Goal: Task Accomplishment & Management: Use online tool/utility

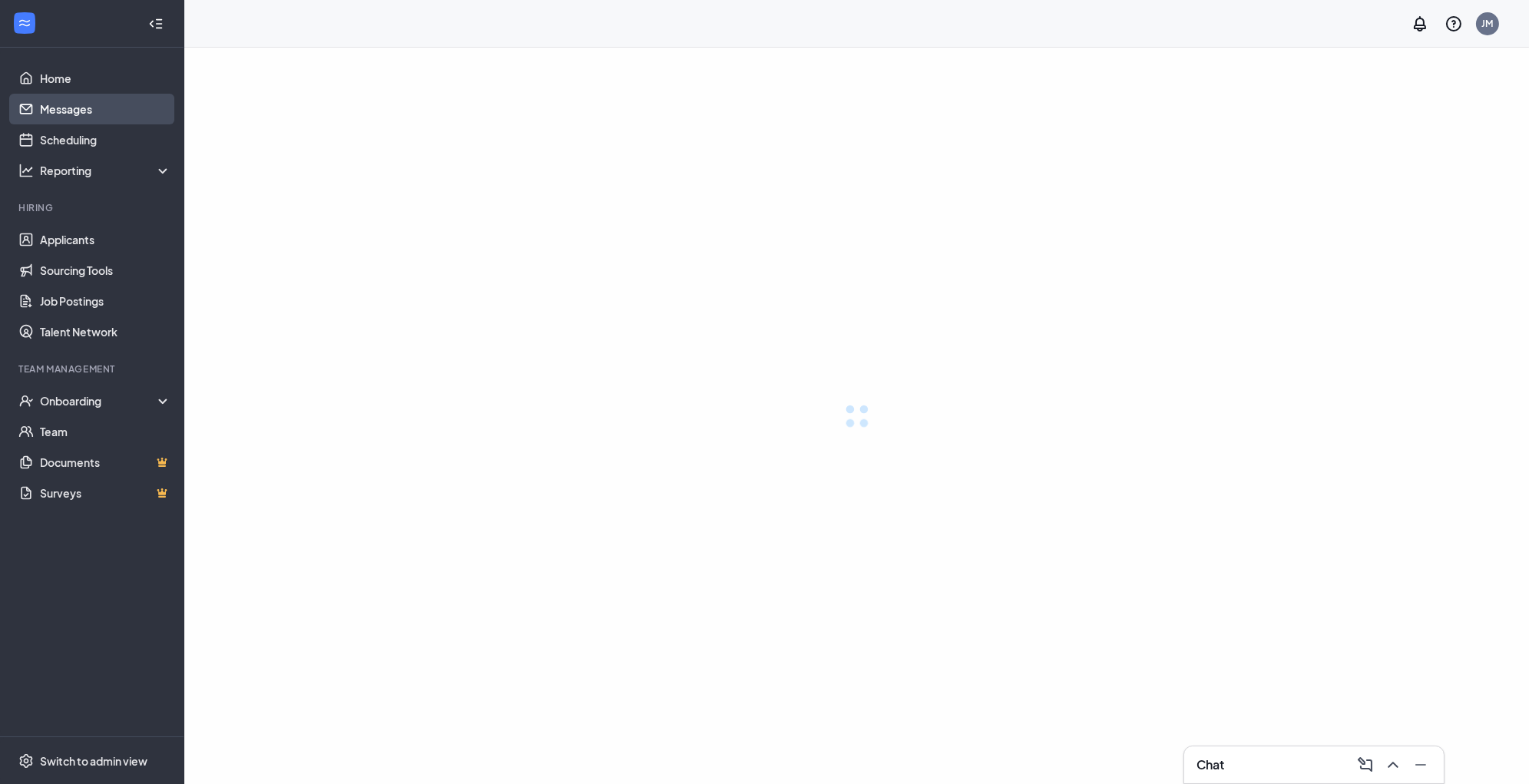
click at [107, 117] on link "Messages" at bounding box center [106, 108] width 132 height 31
click at [84, 111] on link "Messages" at bounding box center [106, 108] width 132 height 31
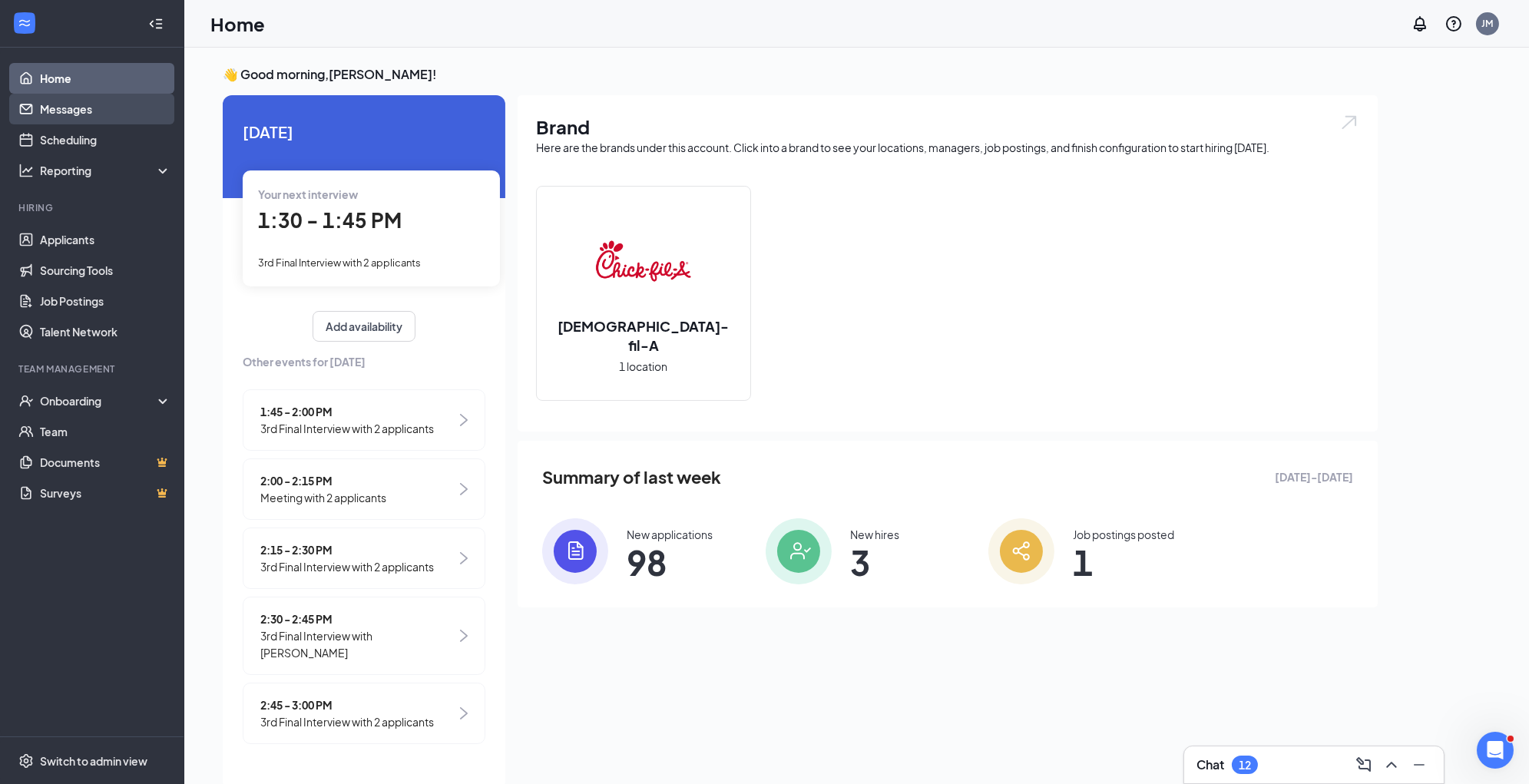
click at [64, 115] on link "Messages" at bounding box center [106, 108] width 132 height 31
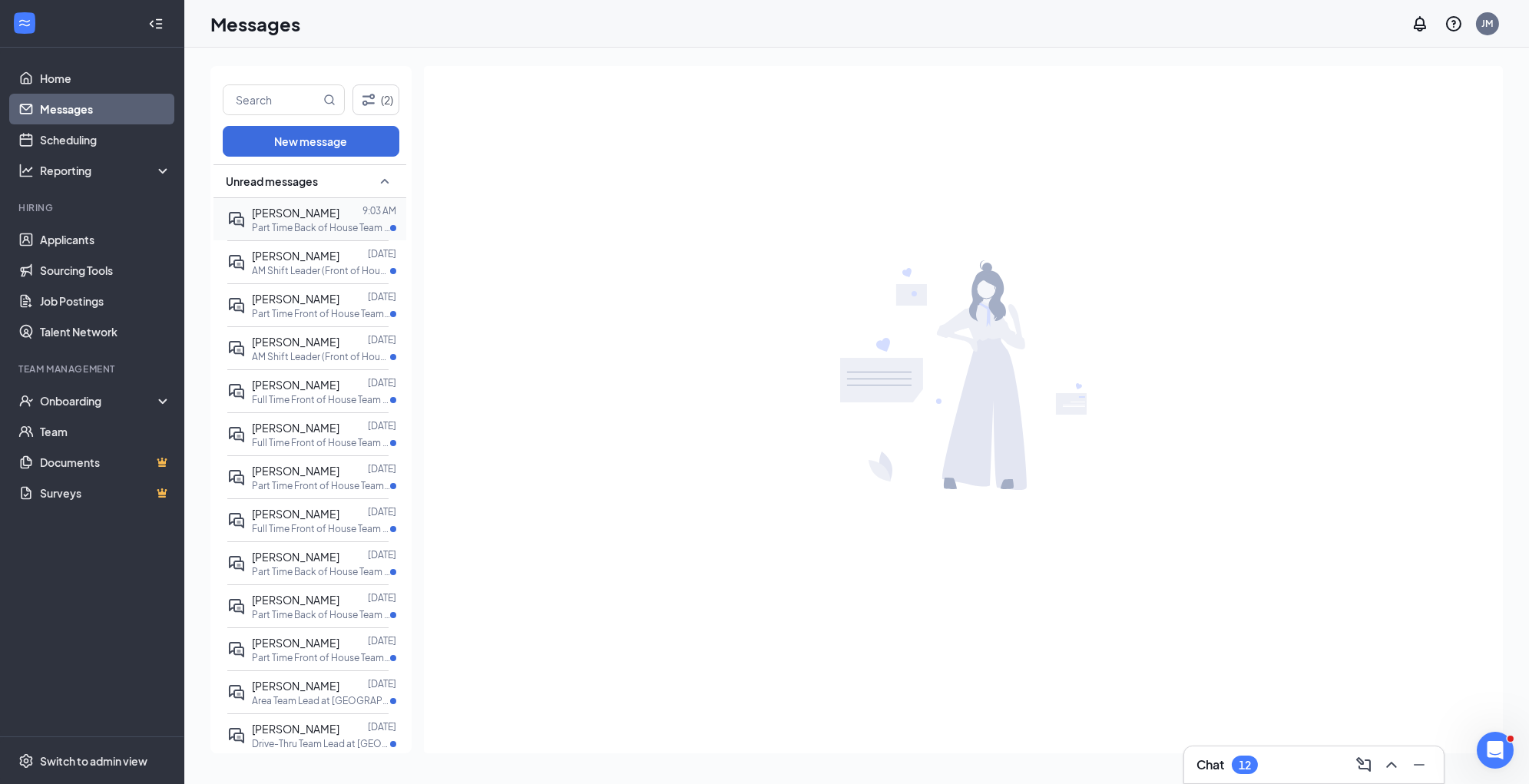
click at [322, 218] on span "[PERSON_NAME]" at bounding box center [295, 212] width 88 height 14
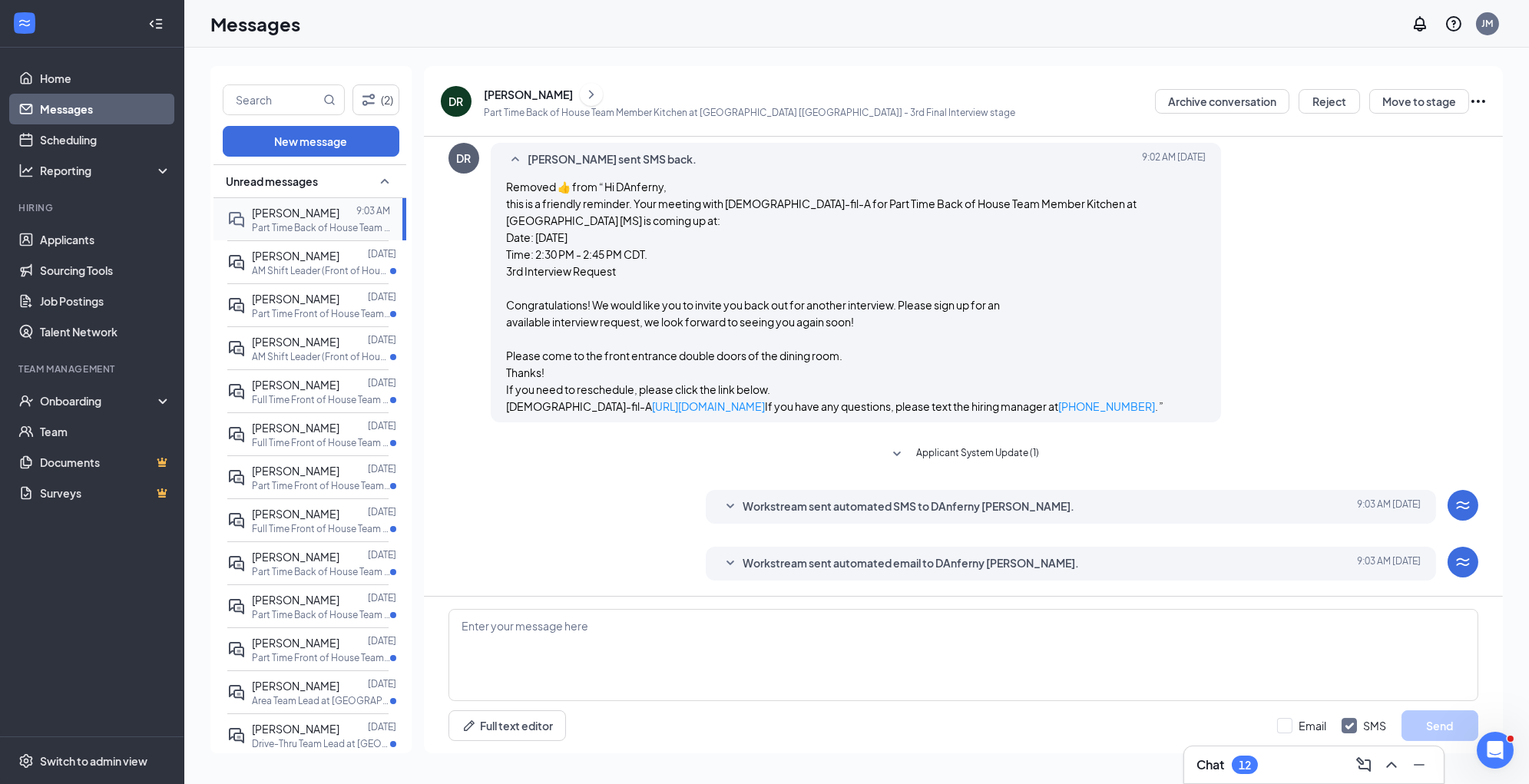
scroll to position [691, 0]
click at [321, 277] on p "AM Shift Leader (Front of House or Back of House) at [GEOGRAPHIC_DATA] [MS]" at bounding box center [320, 270] width 138 height 13
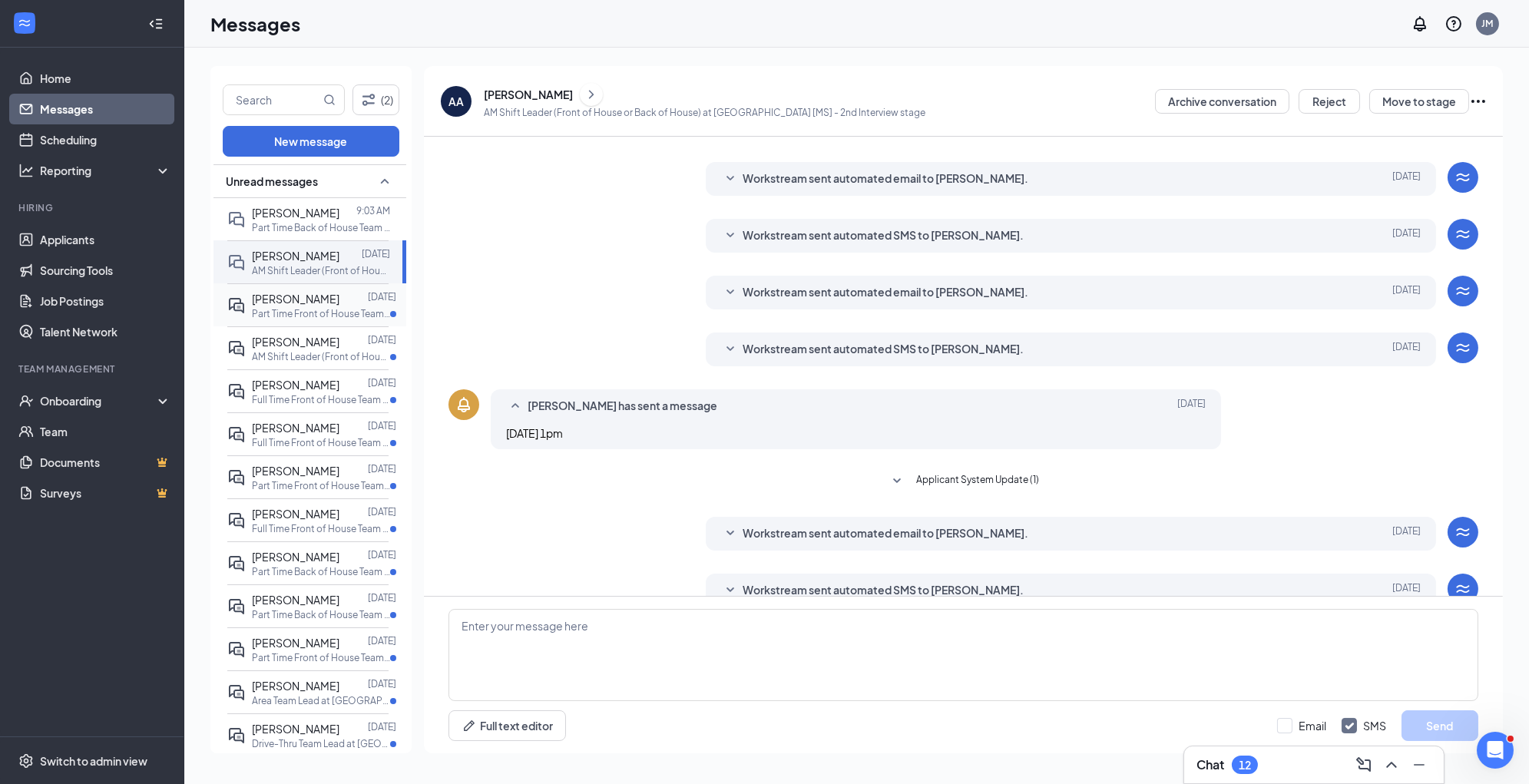
scroll to position [158, 0]
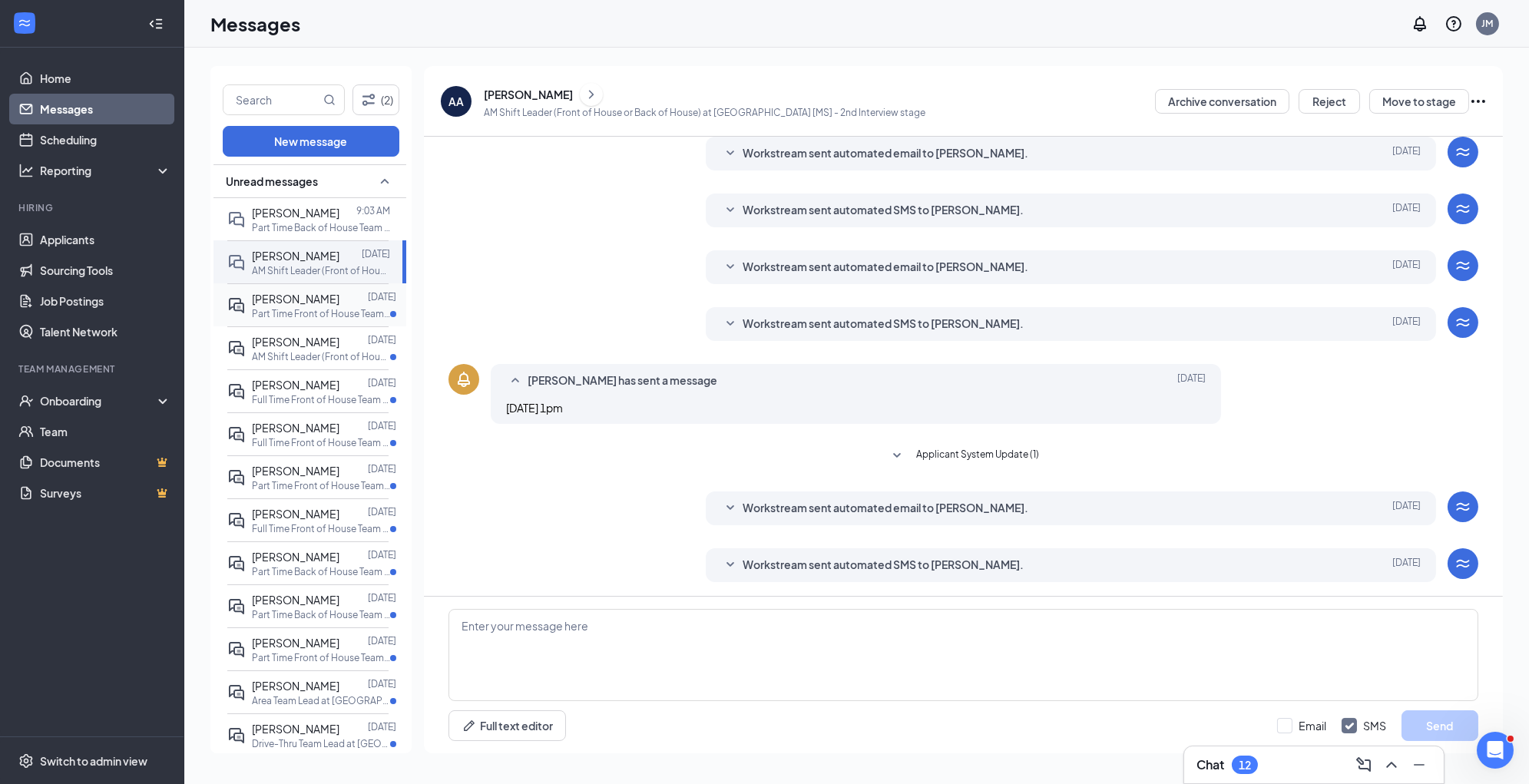
click at [340, 307] on div at bounding box center [354, 299] width 29 height 17
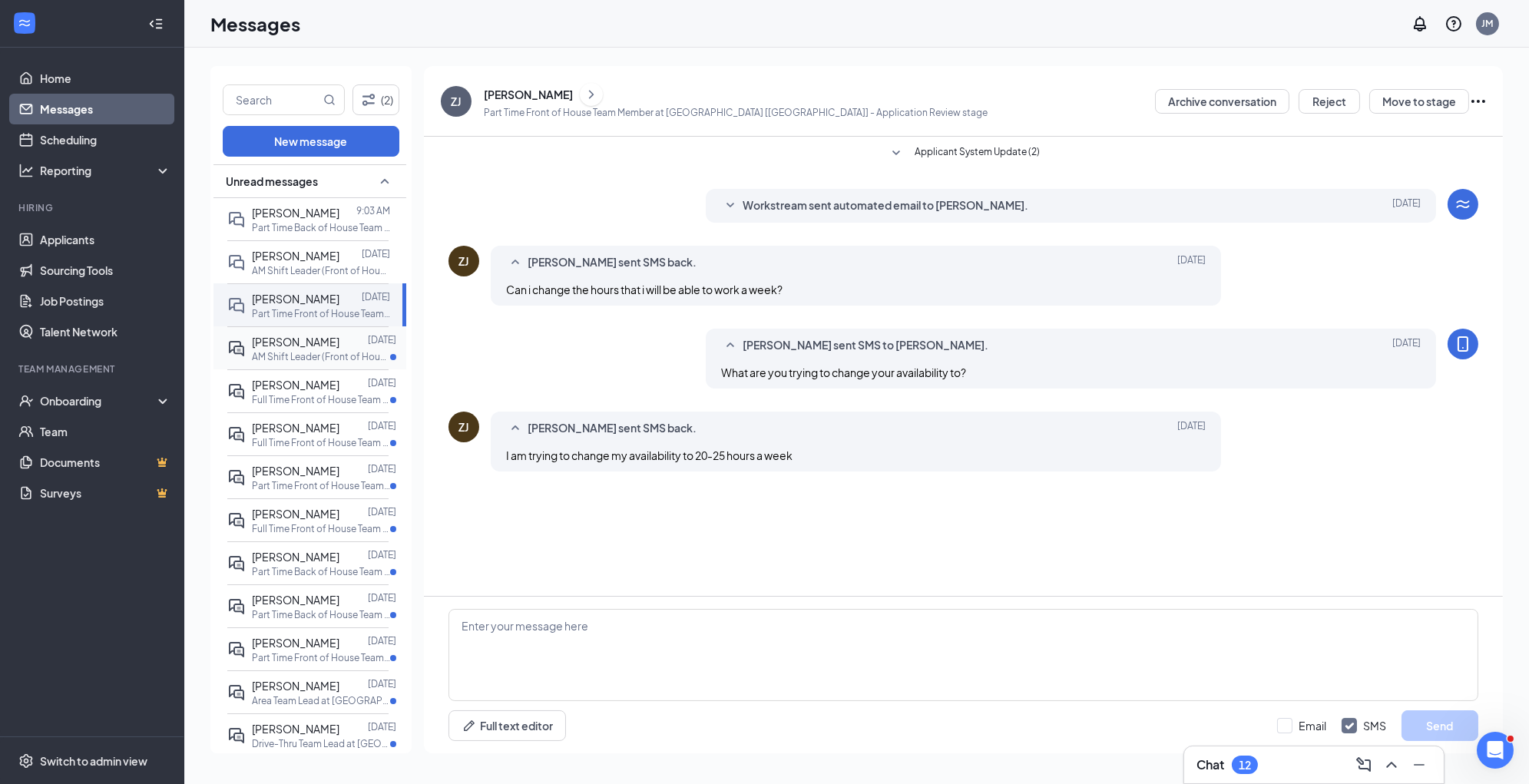
click at [314, 363] on p "AM Shift Leader (Front of House or Back of House) at [GEOGRAPHIC_DATA] [MS]" at bounding box center [320, 356] width 138 height 13
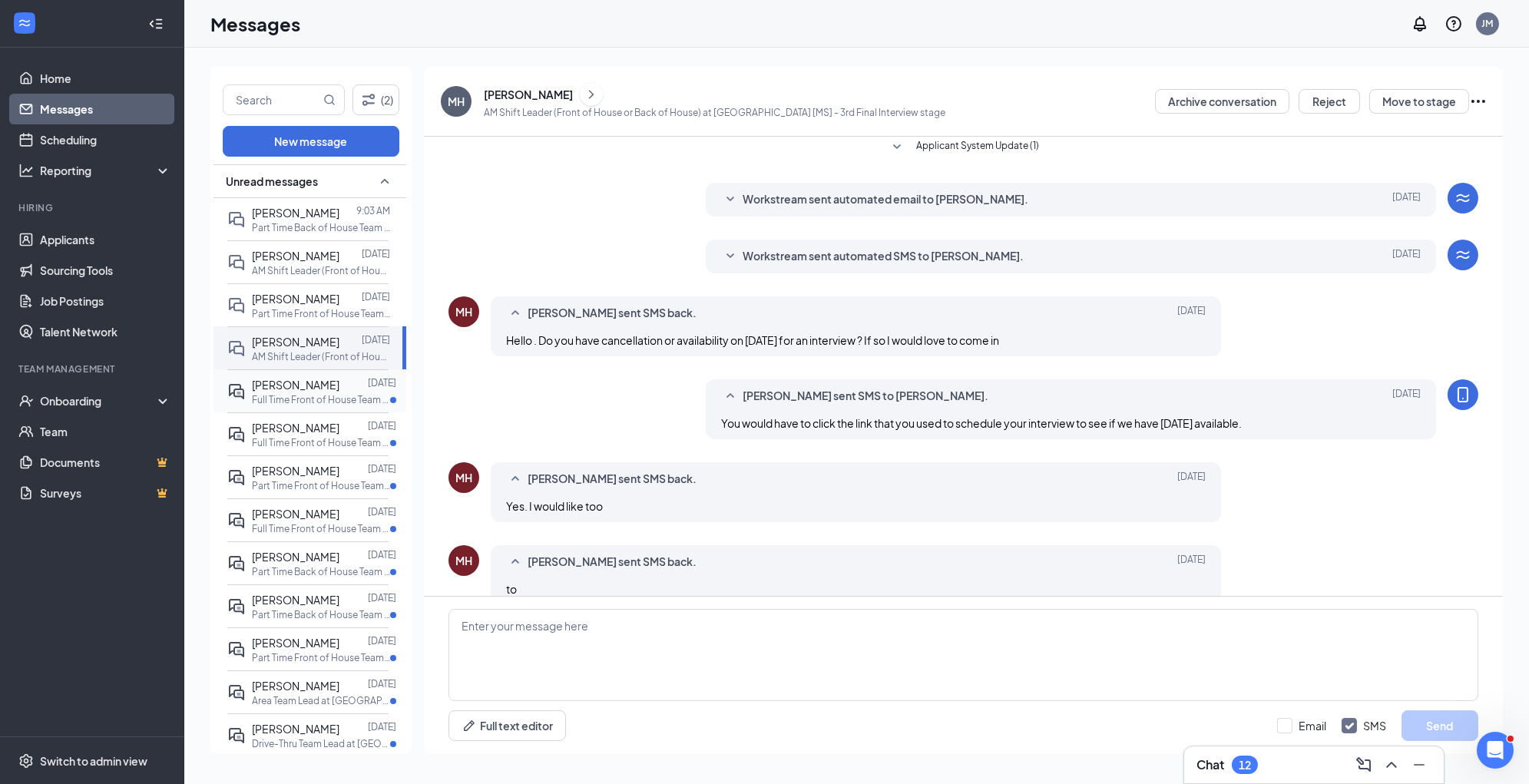
scroll to position [292, 0]
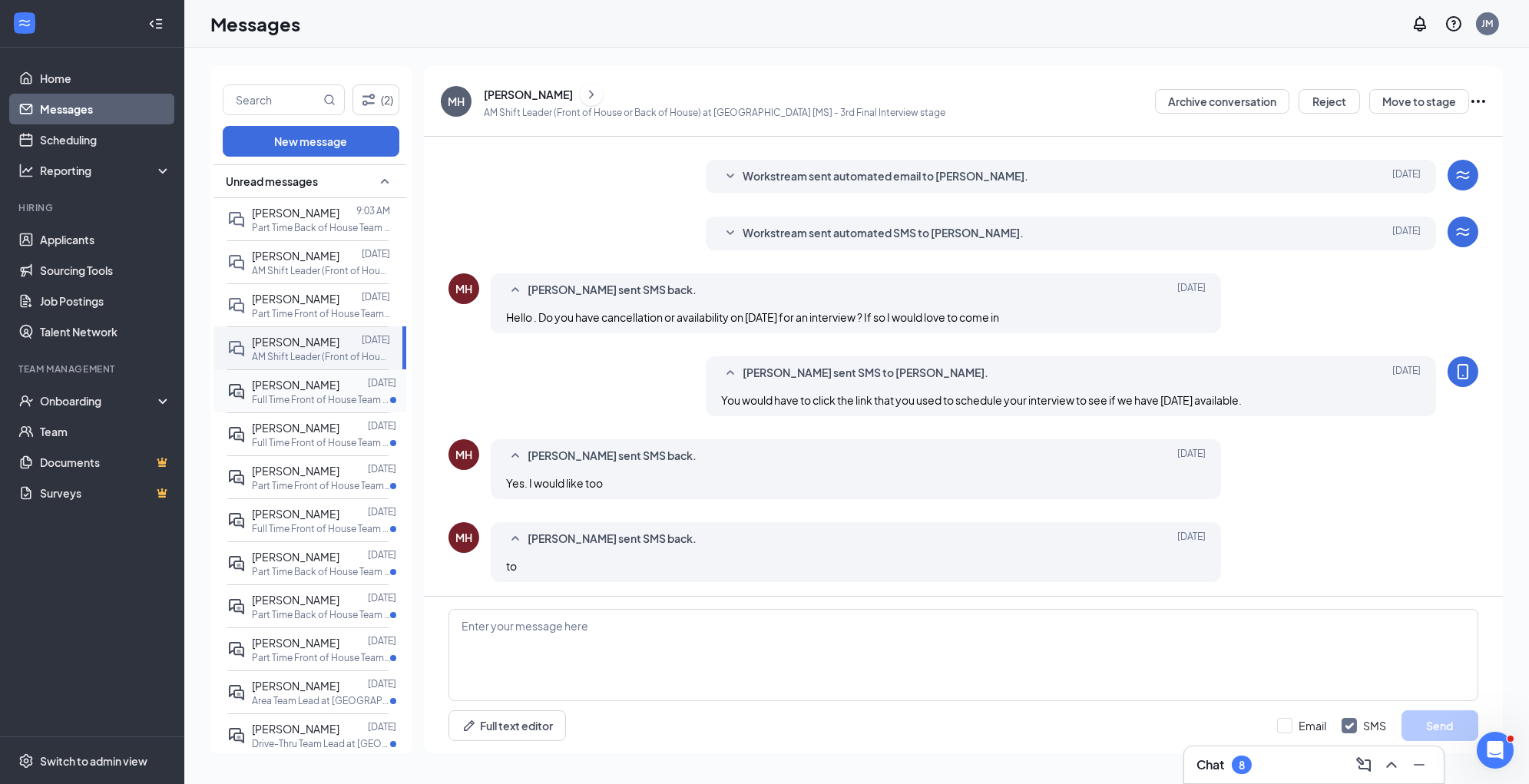
click at [308, 406] on p "Full Time Front of House Team Member at [GEOGRAPHIC_DATA] [[GEOGRAPHIC_DATA]]" at bounding box center [320, 400] width 138 height 13
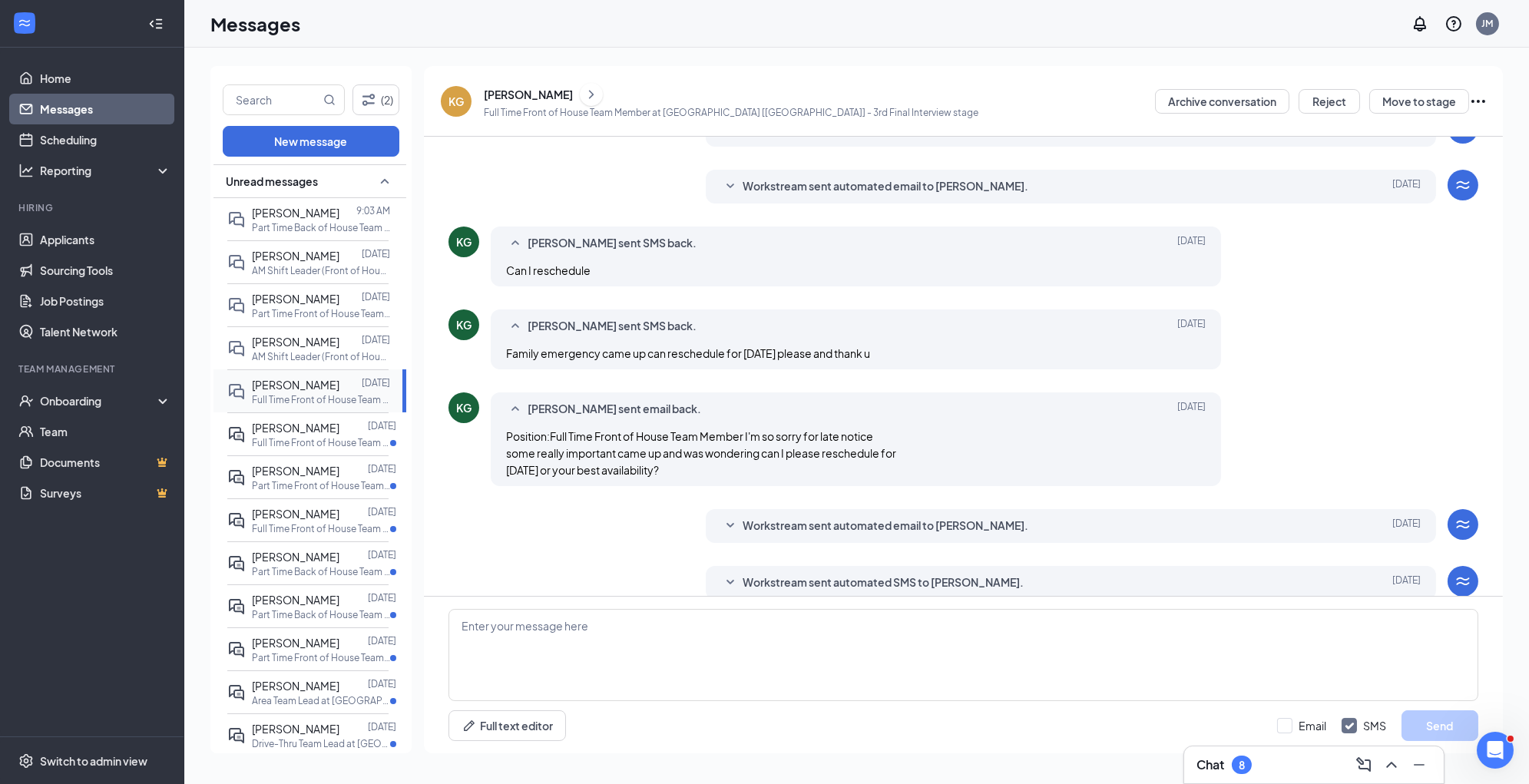
scroll to position [257, 0]
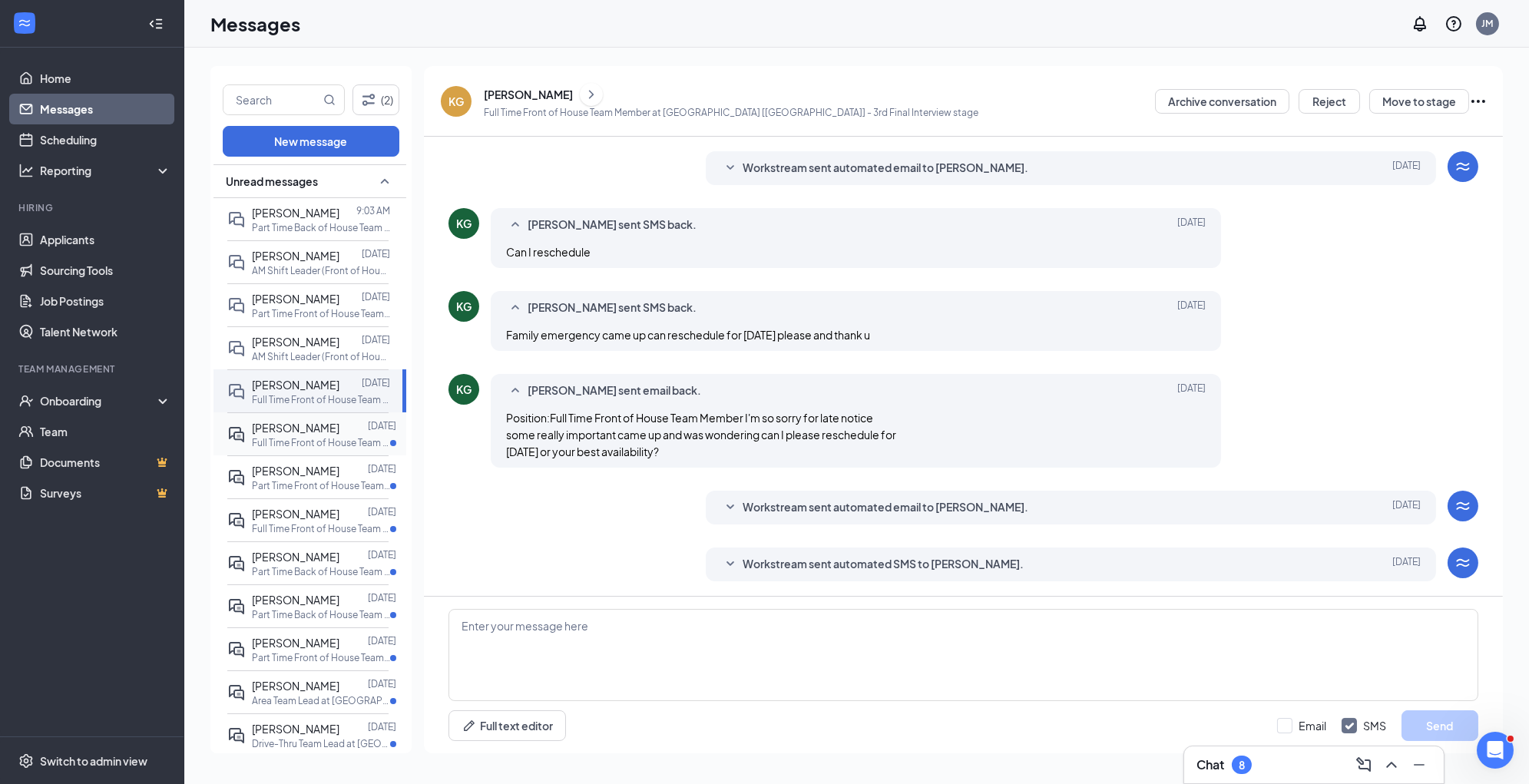
click at [307, 449] on p "Full Time Front of House Team Member at [GEOGRAPHIC_DATA] [[GEOGRAPHIC_DATA]]" at bounding box center [320, 442] width 138 height 13
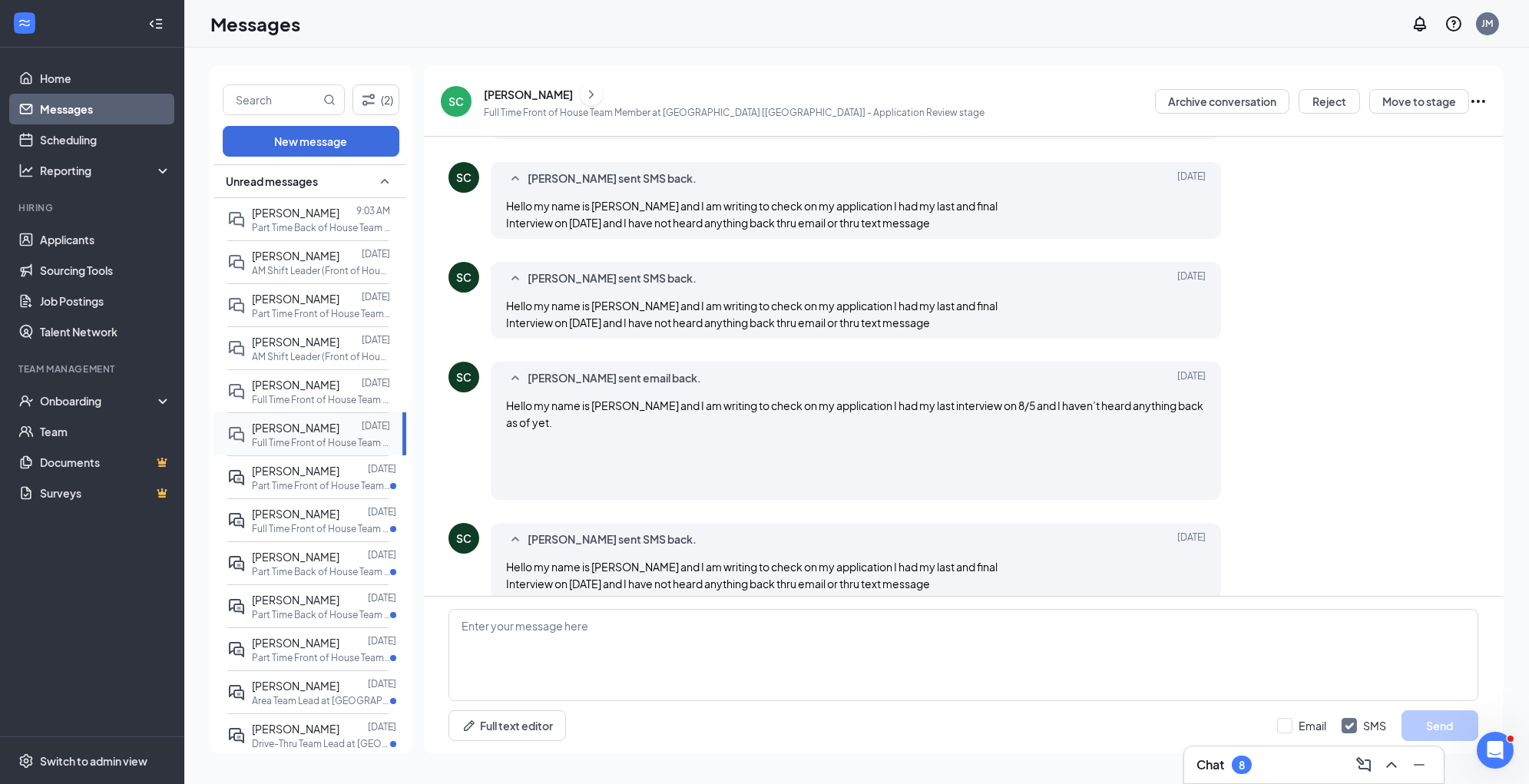
scroll to position [396, 0]
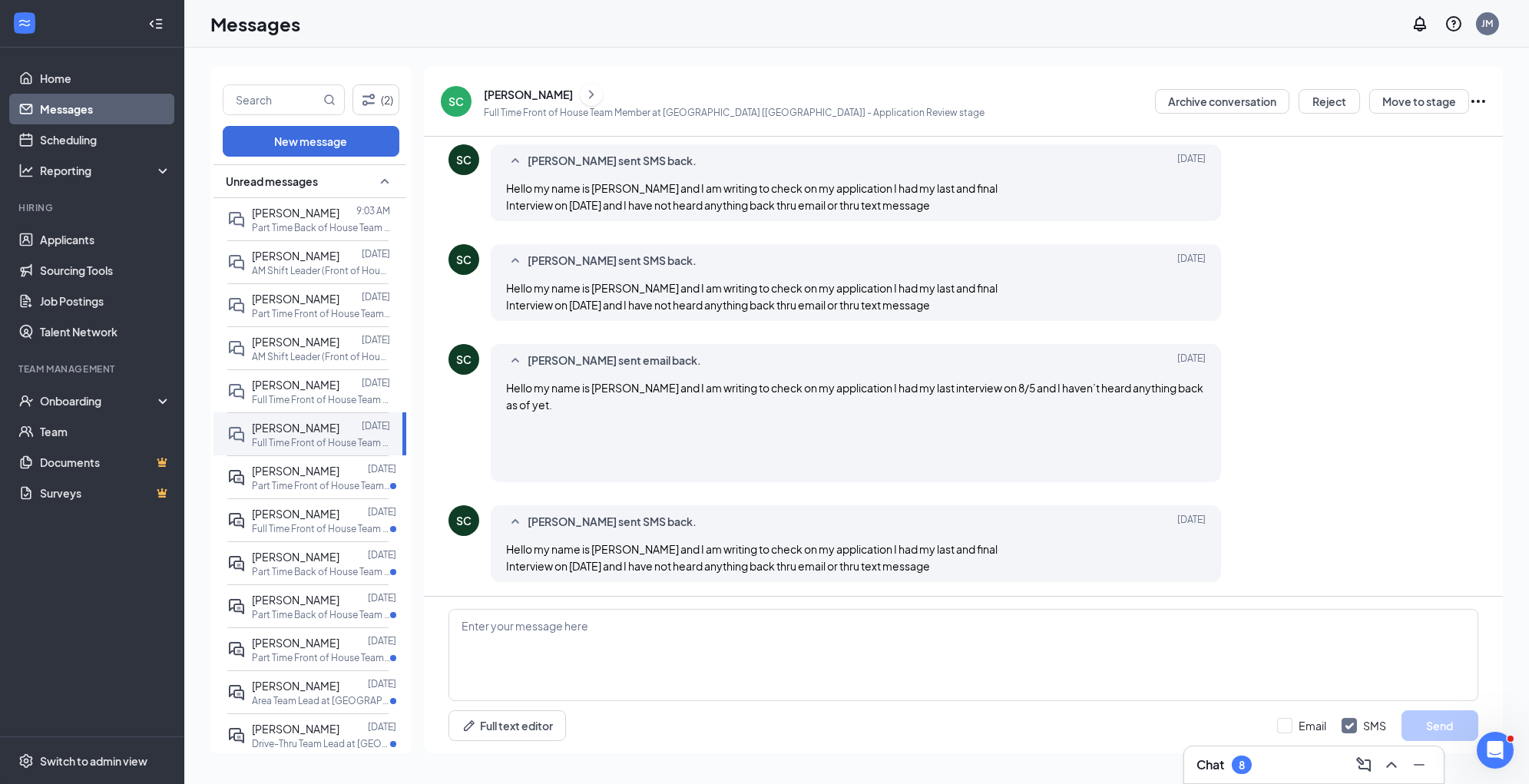
click at [470, 521] on div "SC" at bounding box center [464, 520] width 16 height 16
click at [313, 478] on span "[PERSON_NAME]" at bounding box center [295, 470] width 88 height 14
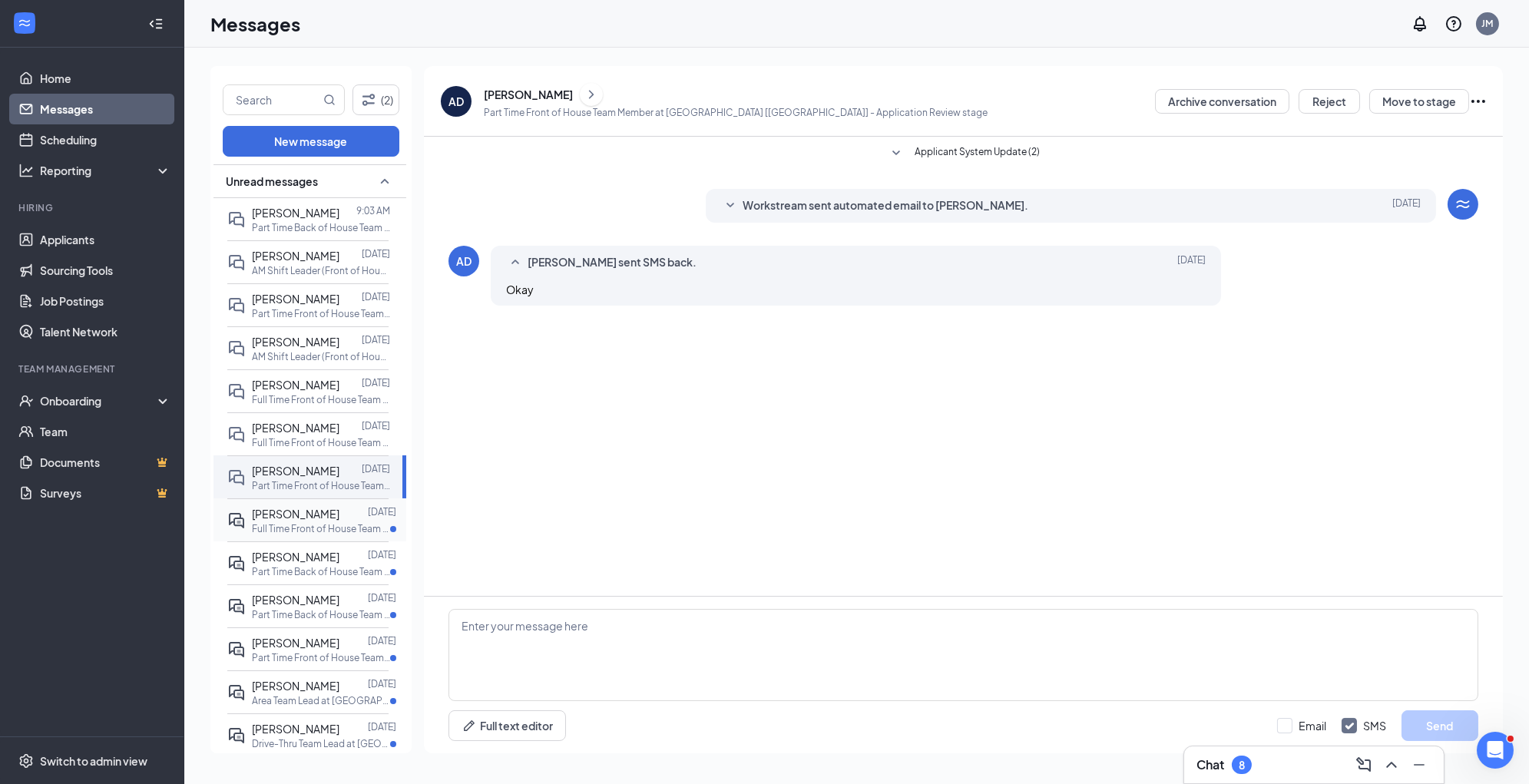
click at [313, 535] on p "Full Time Front of House Team Member at [GEOGRAPHIC_DATA] [[GEOGRAPHIC_DATA]]" at bounding box center [320, 529] width 138 height 13
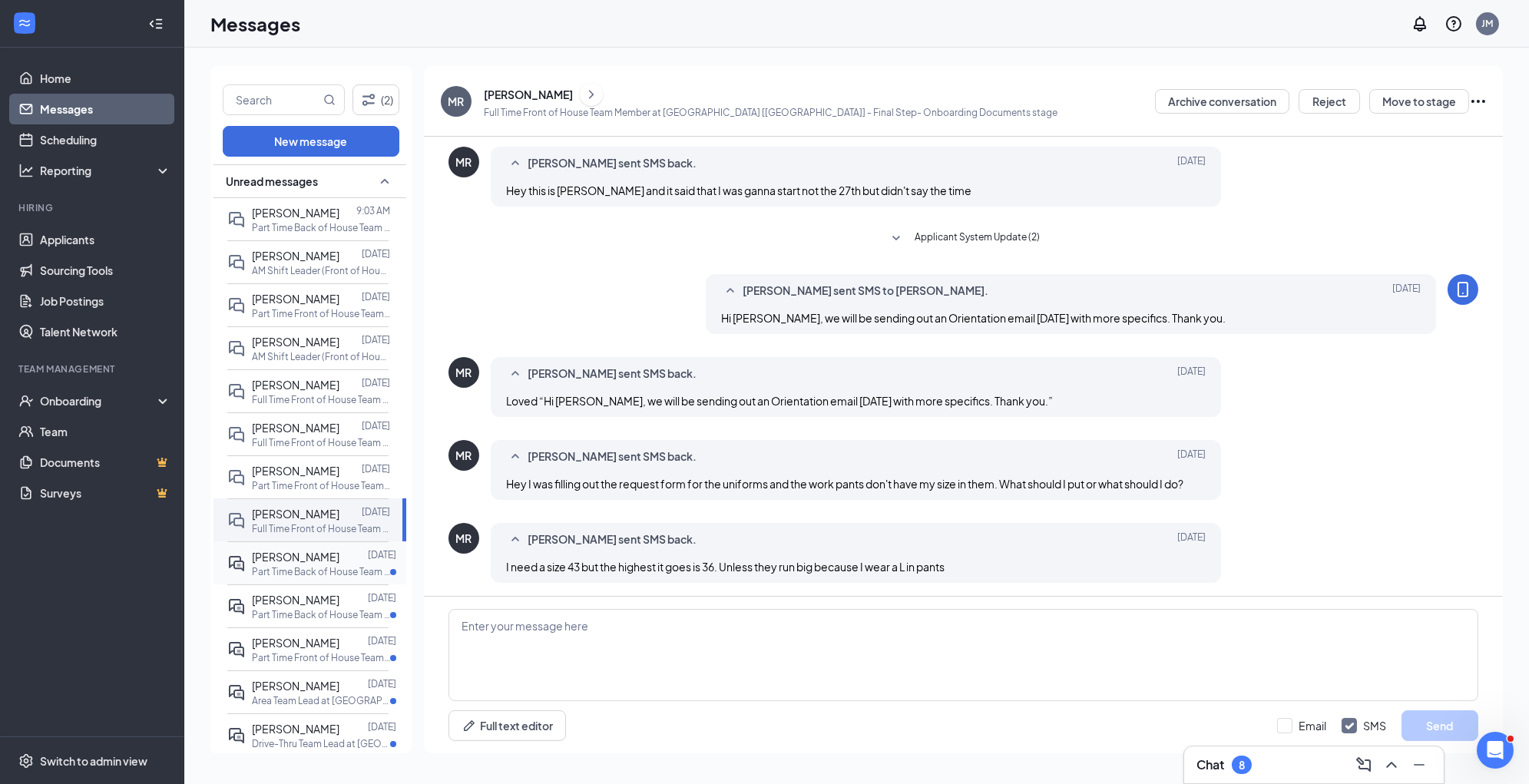
scroll to position [205, 0]
click at [323, 564] on span "[PERSON_NAME]" at bounding box center [295, 556] width 88 height 14
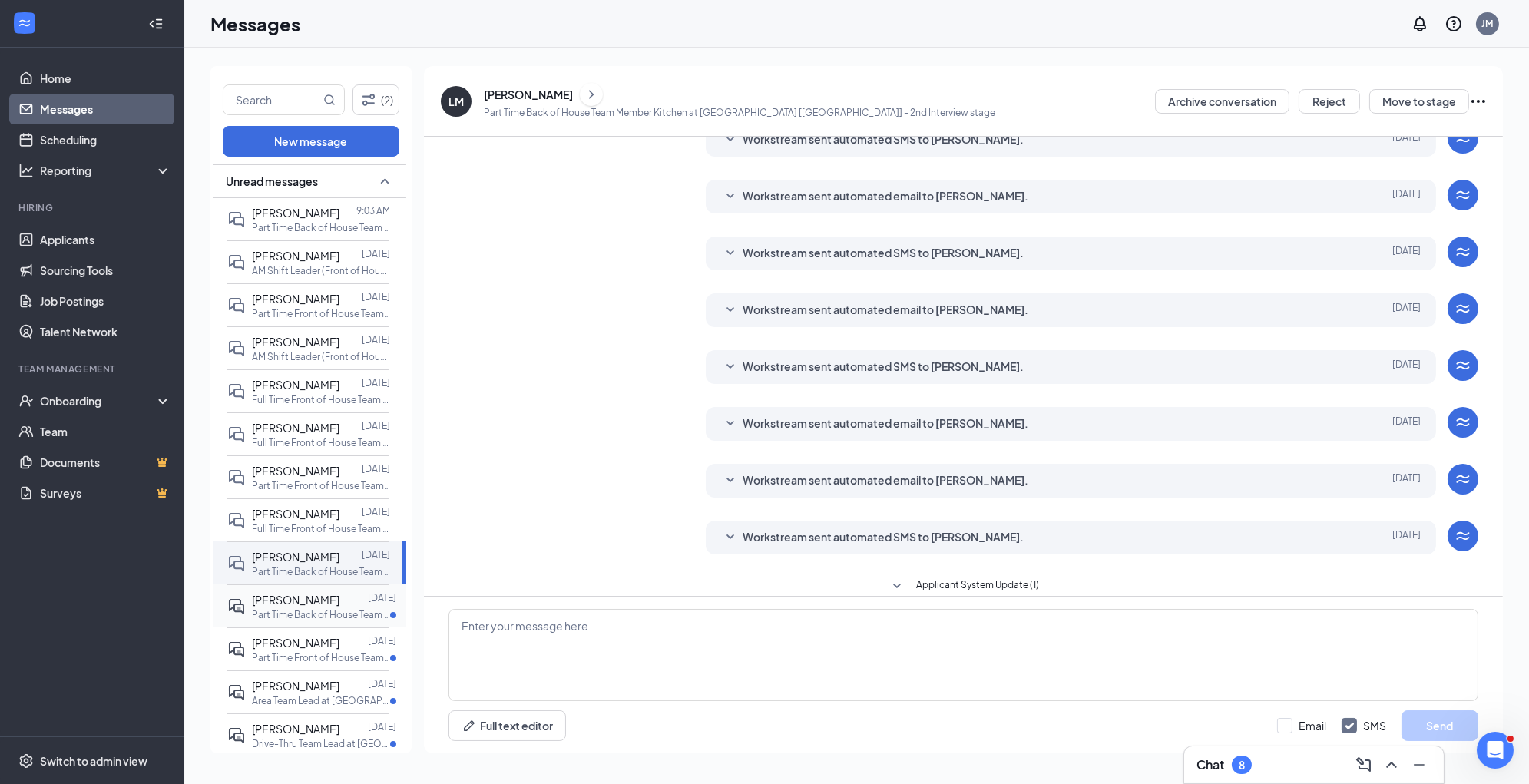
scroll to position [144, 0]
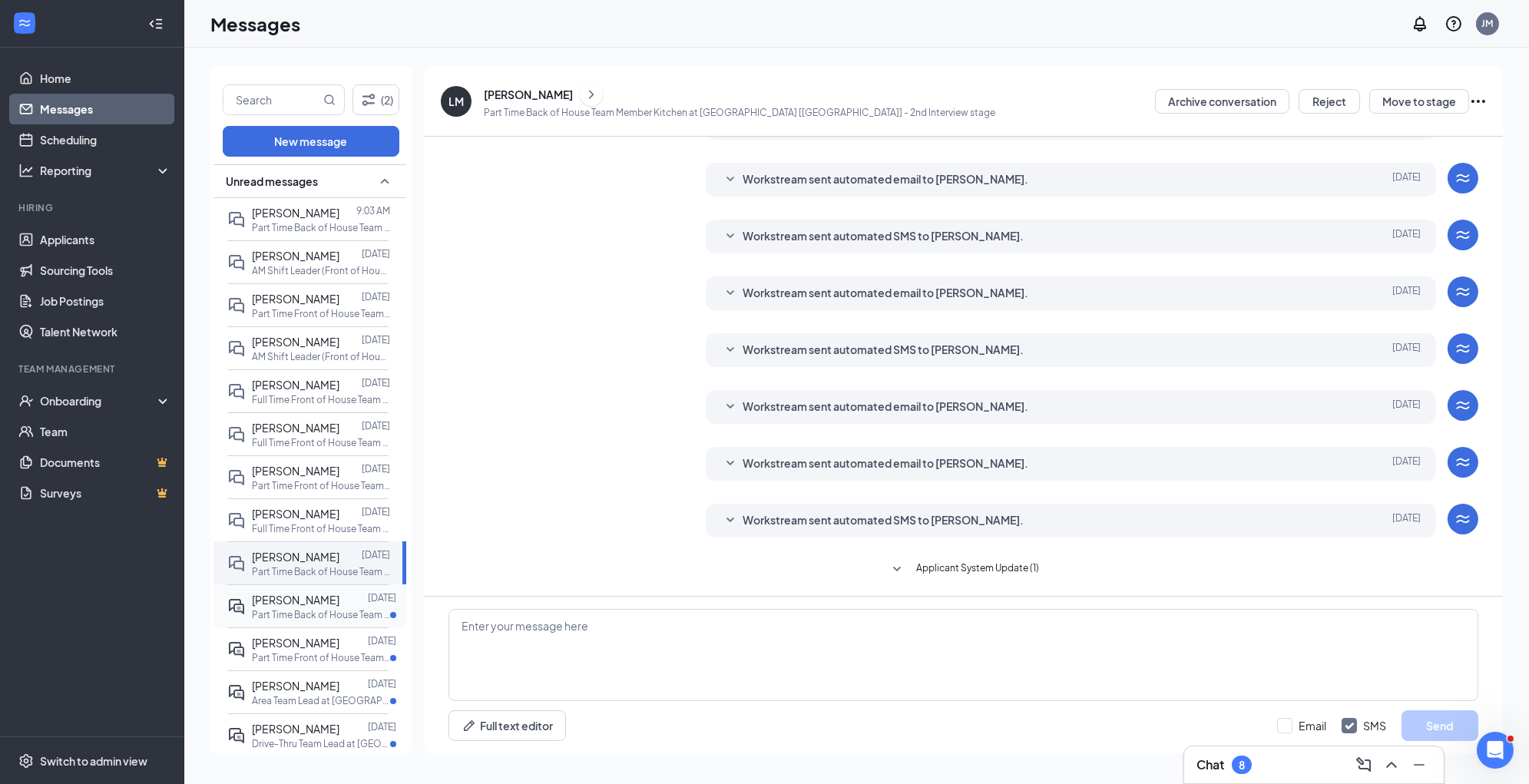
click at [340, 608] on div at bounding box center [354, 600] width 29 height 17
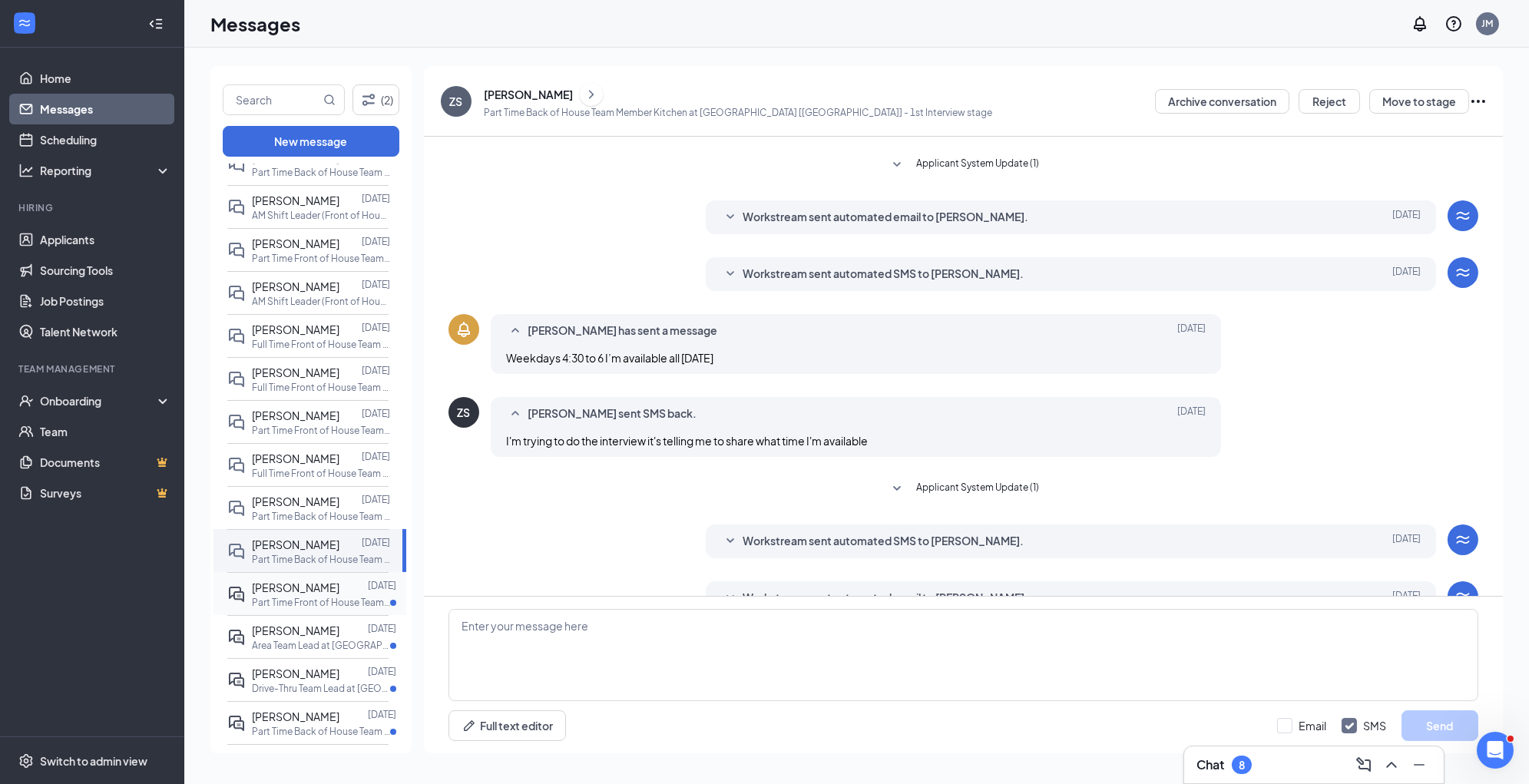
scroll to position [173, 0]
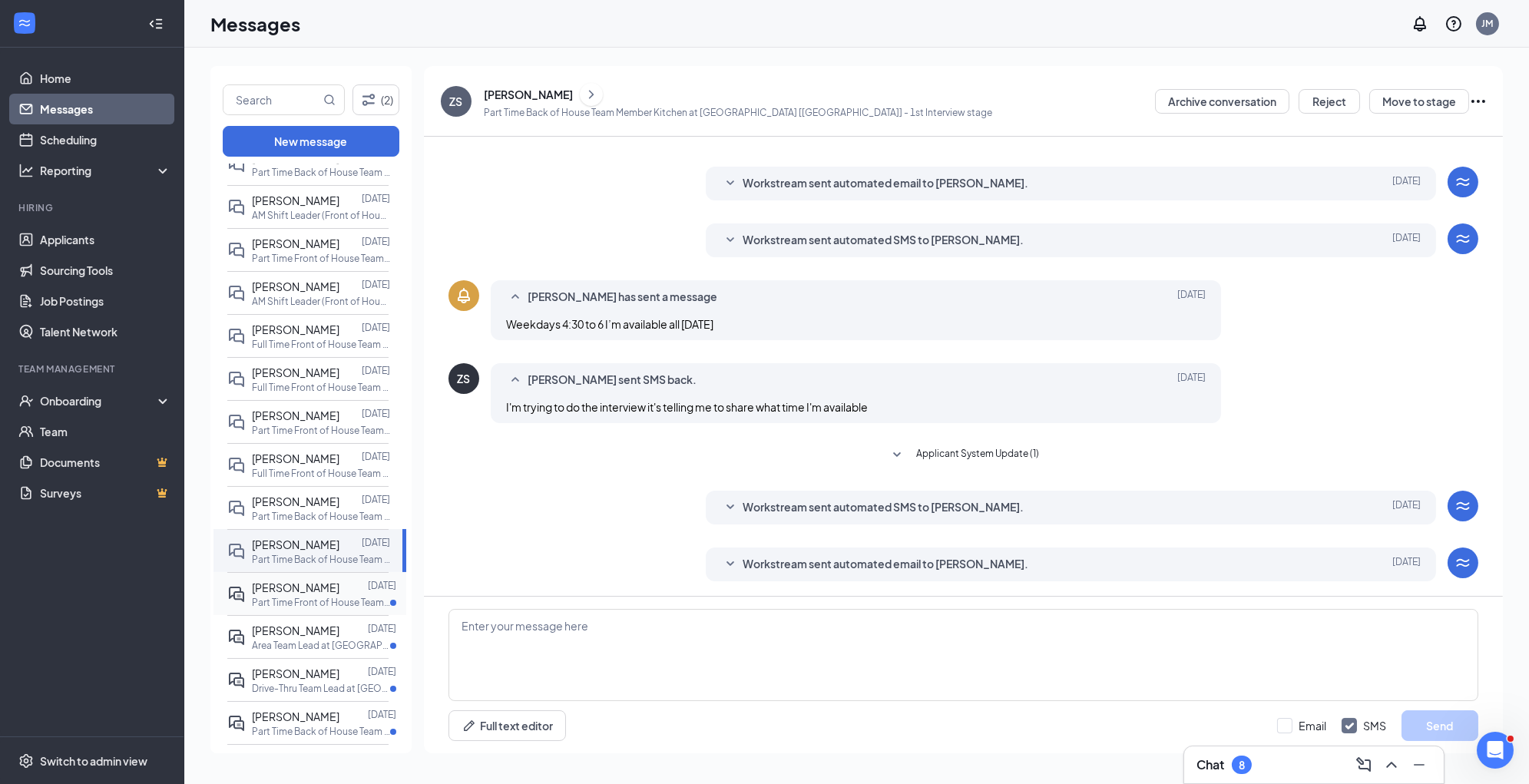
click at [314, 609] on p "Part Time Front of House Team Member at [GEOGRAPHIC_DATA] [[GEOGRAPHIC_DATA]]" at bounding box center [320, 603] width 138 height 13
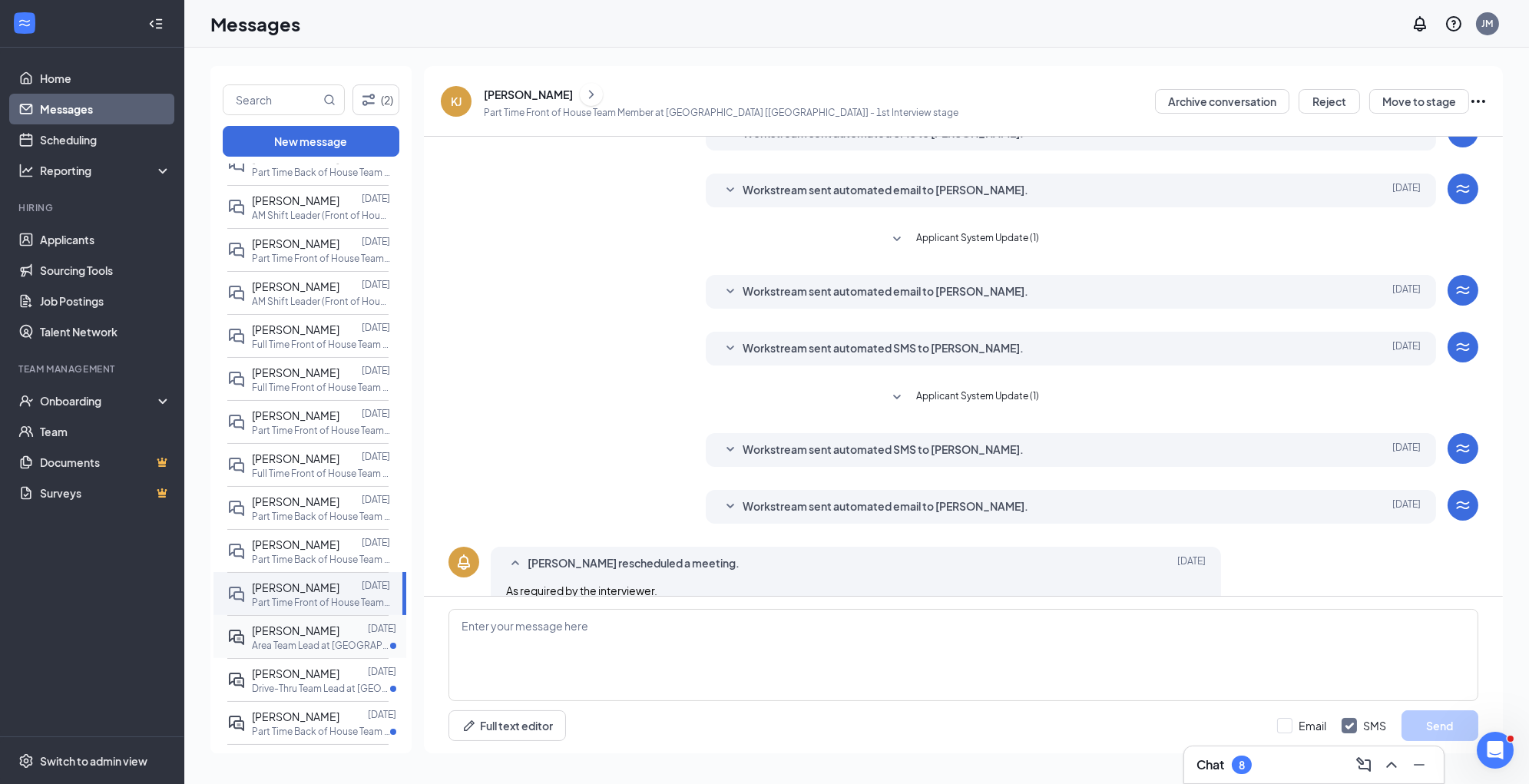
scroll to position [158, 0]
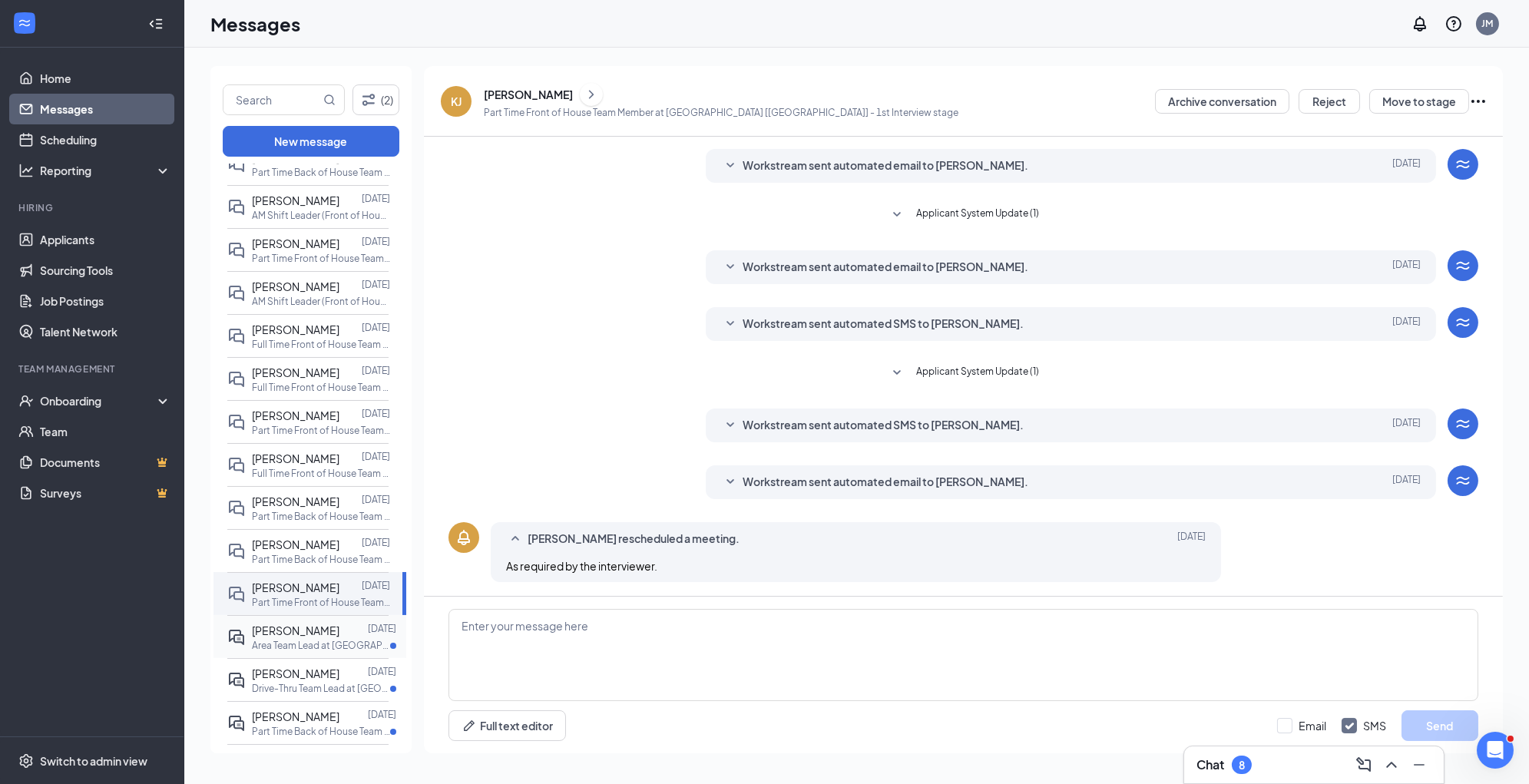
click at [315, 637] on span "[PERSON_NAME]" at bounding box center [295, 629] width 88 height 14
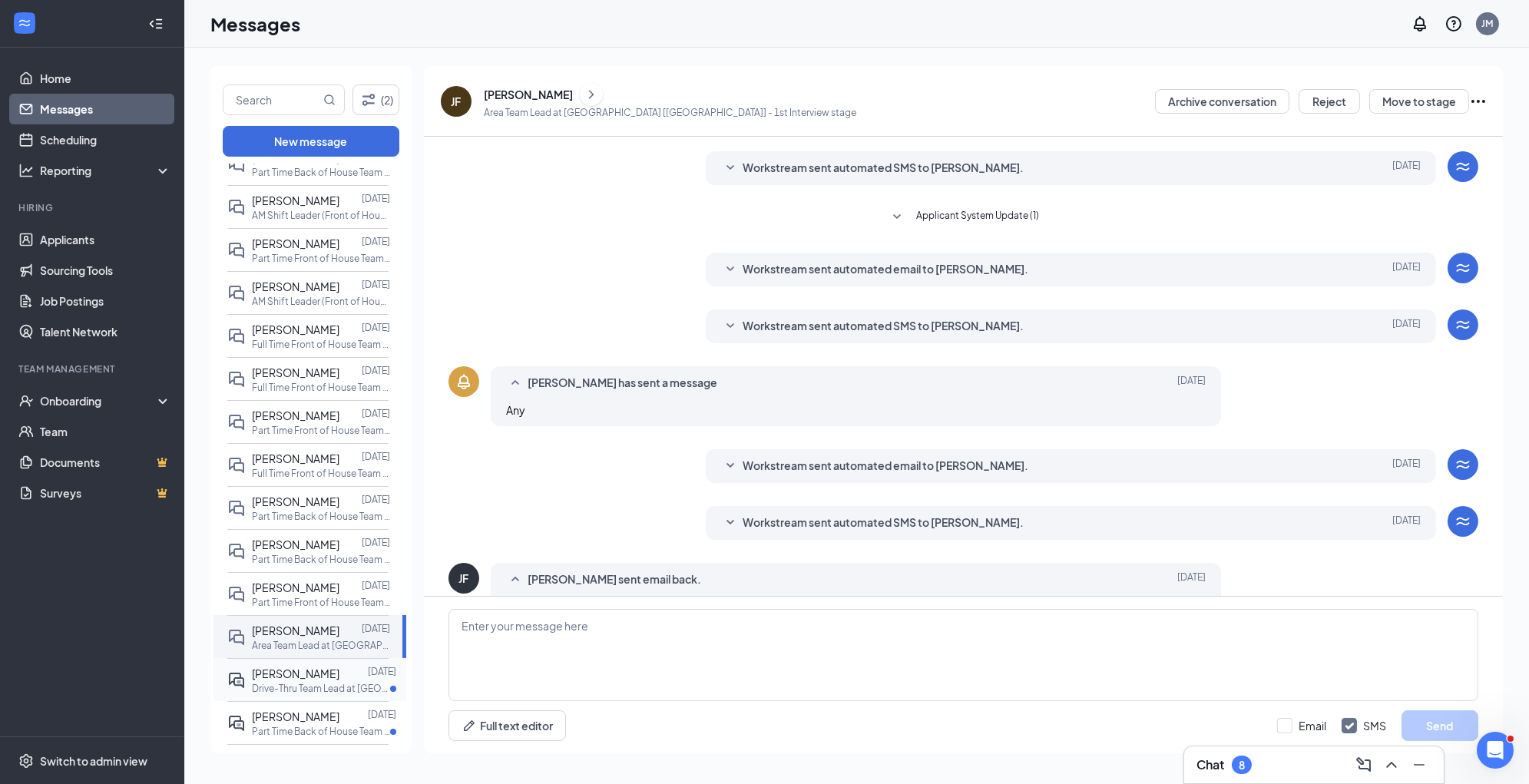
scroll to position [184, 0]
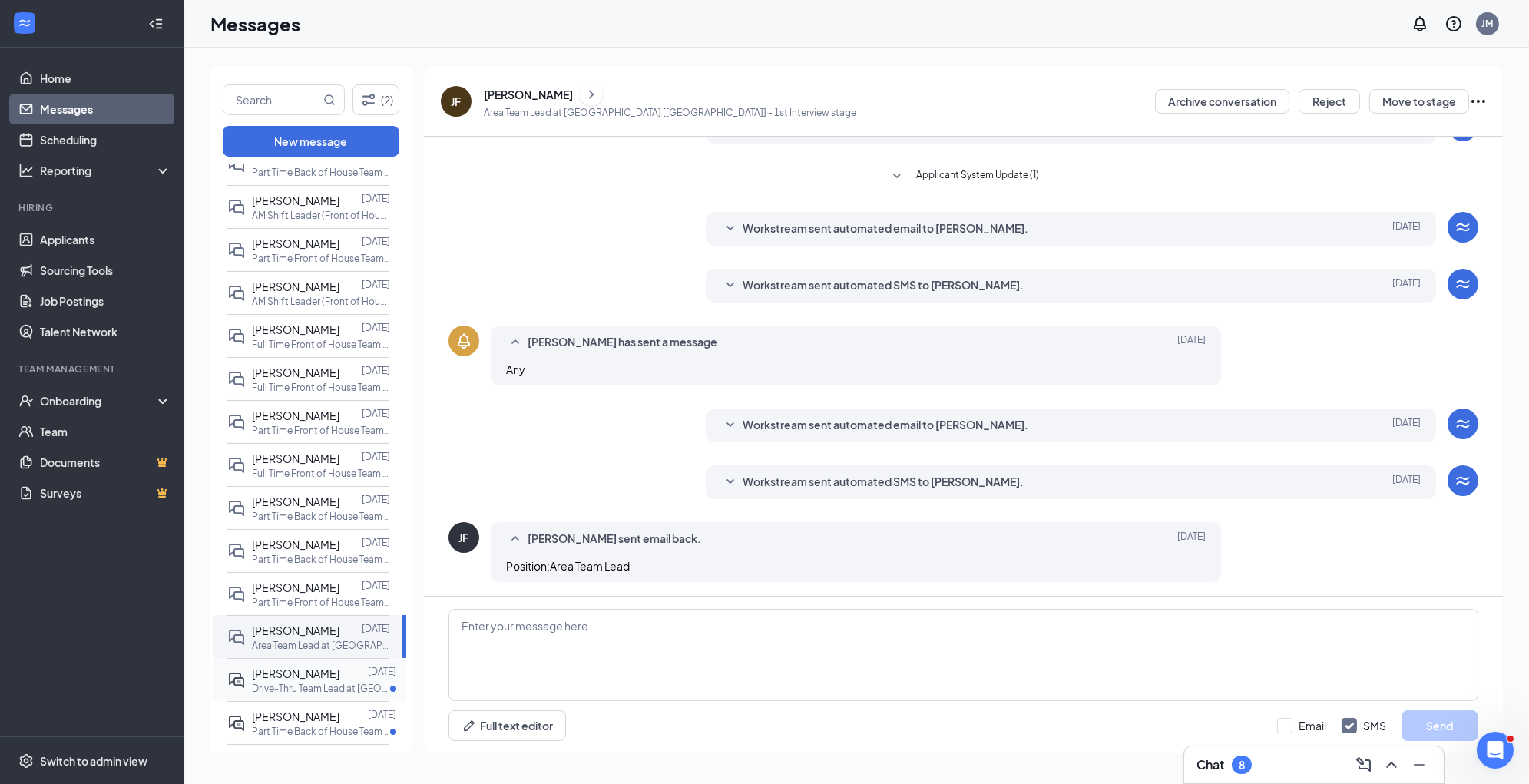
click at [317, 679] on span "[PERSON_NAME]" at bounding box center [295, 673] width 88 height 14
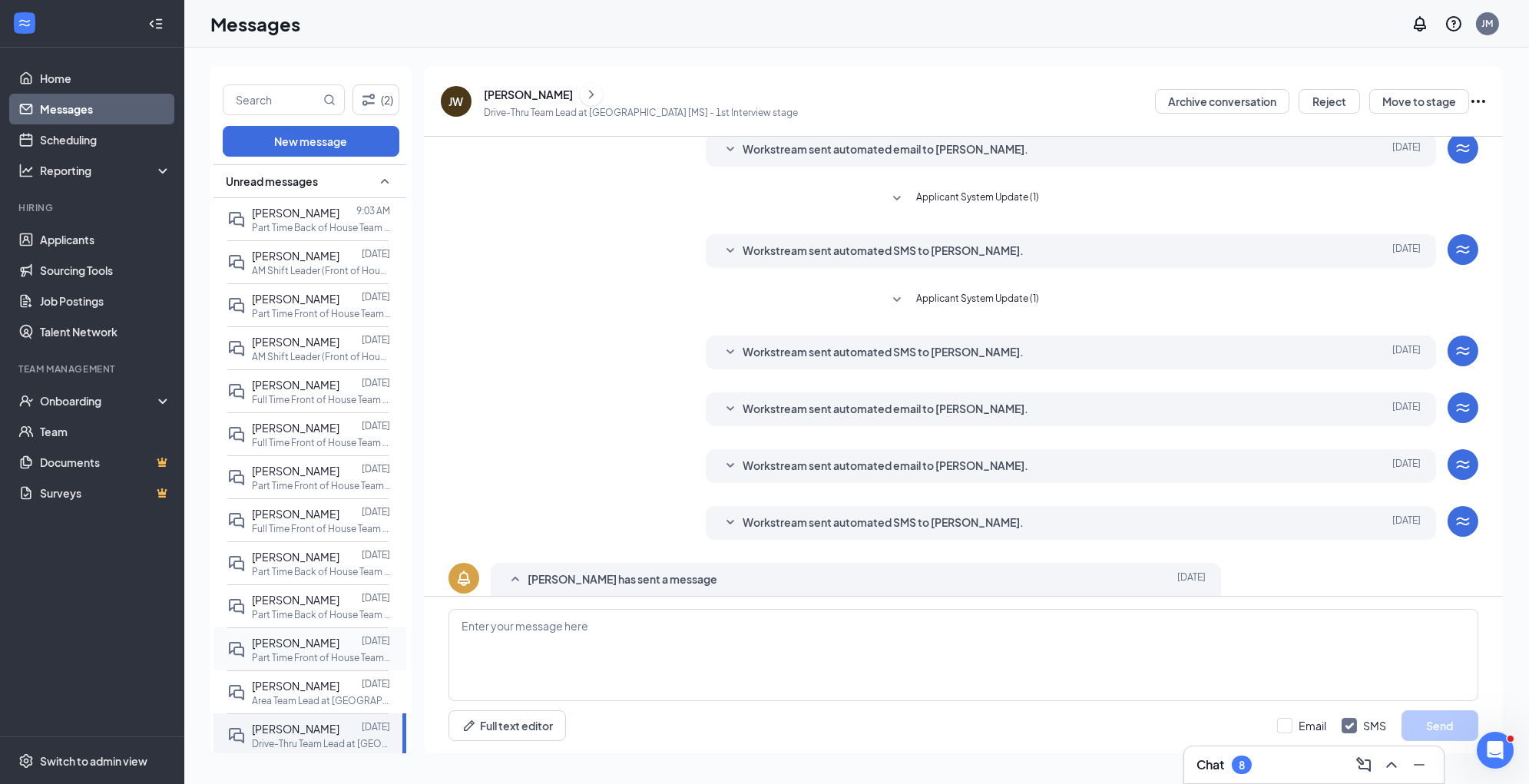
scroll to position [184, 0]
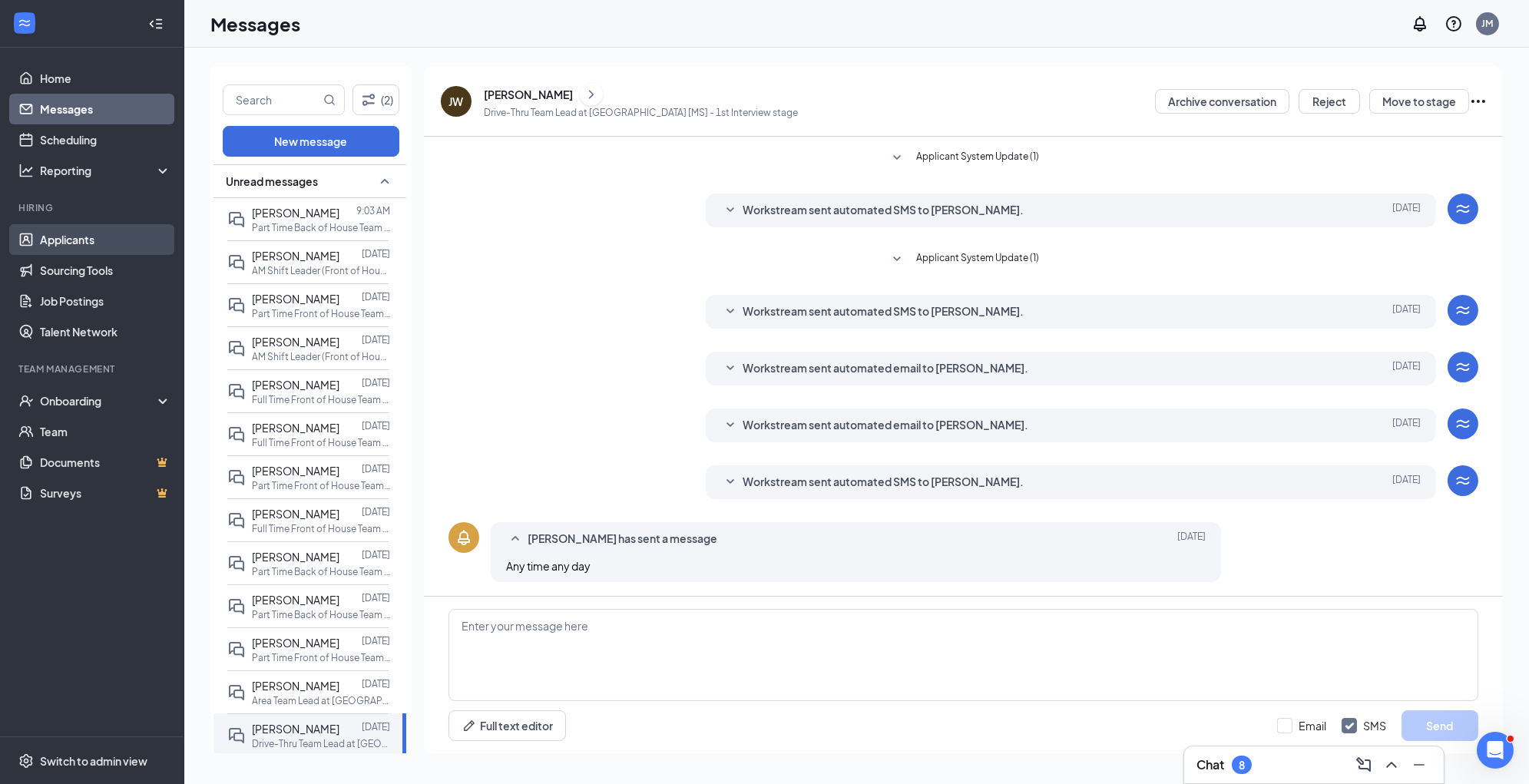
click at [76, 231] on link "Applicants" at bounding box center [106, 239] width 132 height 31
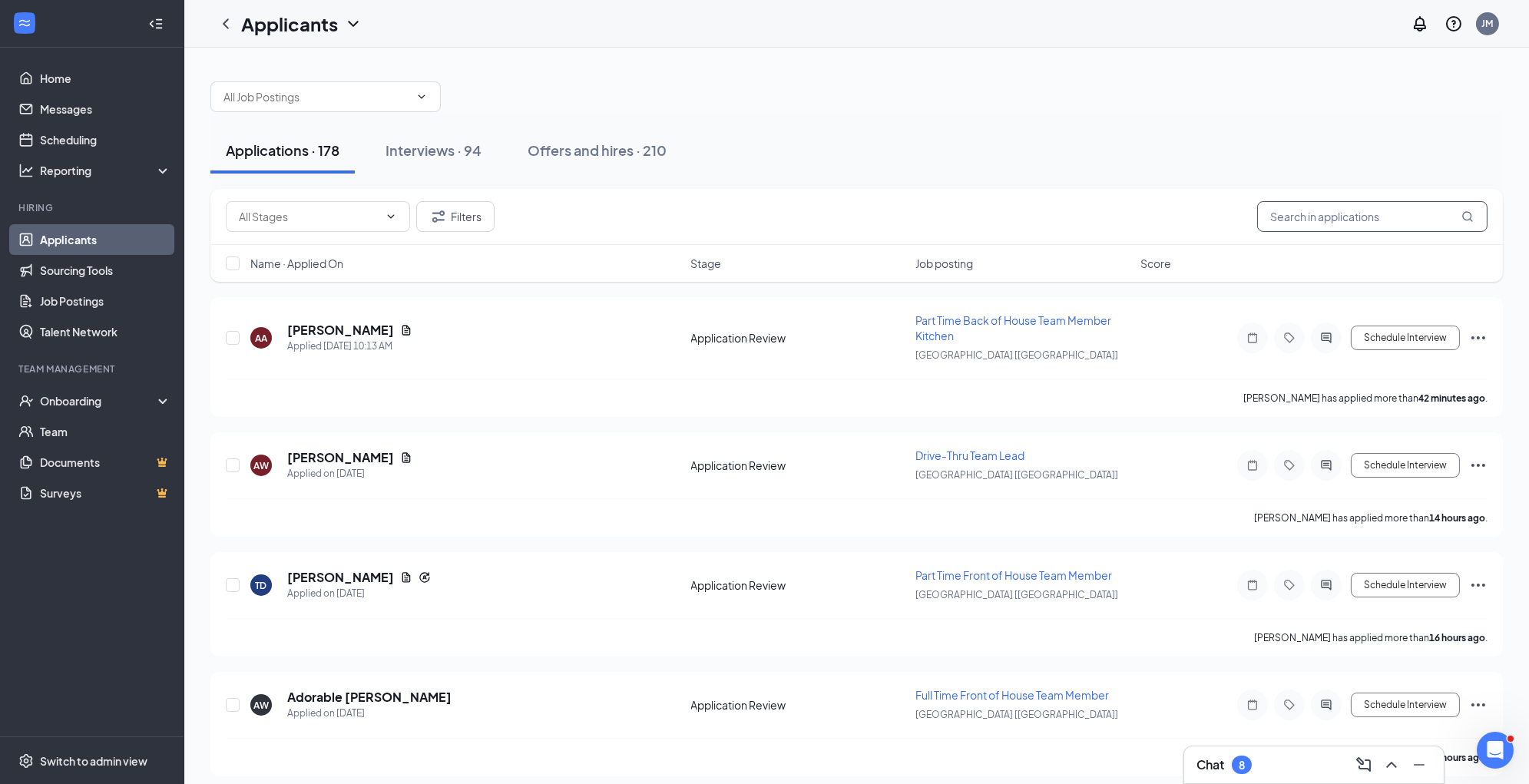
click at [1299, 212] on input "text" at bounding box center [1372, 216] width 231 height 31
type input "[PERSON_NAME]"
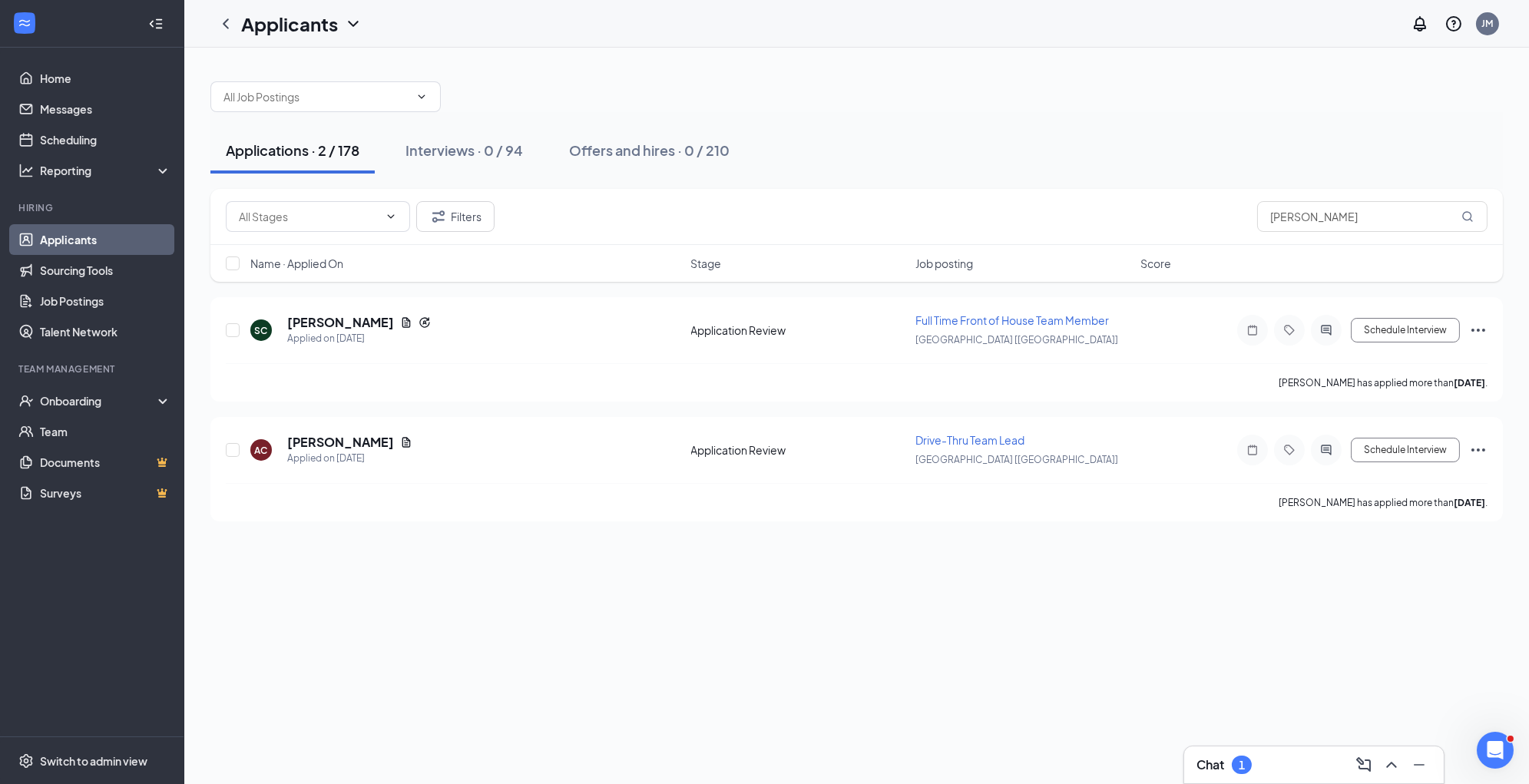
click at [351, 29] on icon "ChevronDown" at bounding box center [354, 24] width 19 height 19
click at [1323, 143] on div "Applications · 2 / 178 Interviews · 0 / 94 Offers and hires · 0 / 210" at bounding box center [857, 151] width 1293 height 46
click at [458, 219] on button "Filters" at bounding box center [456, 216] width 79 height 31
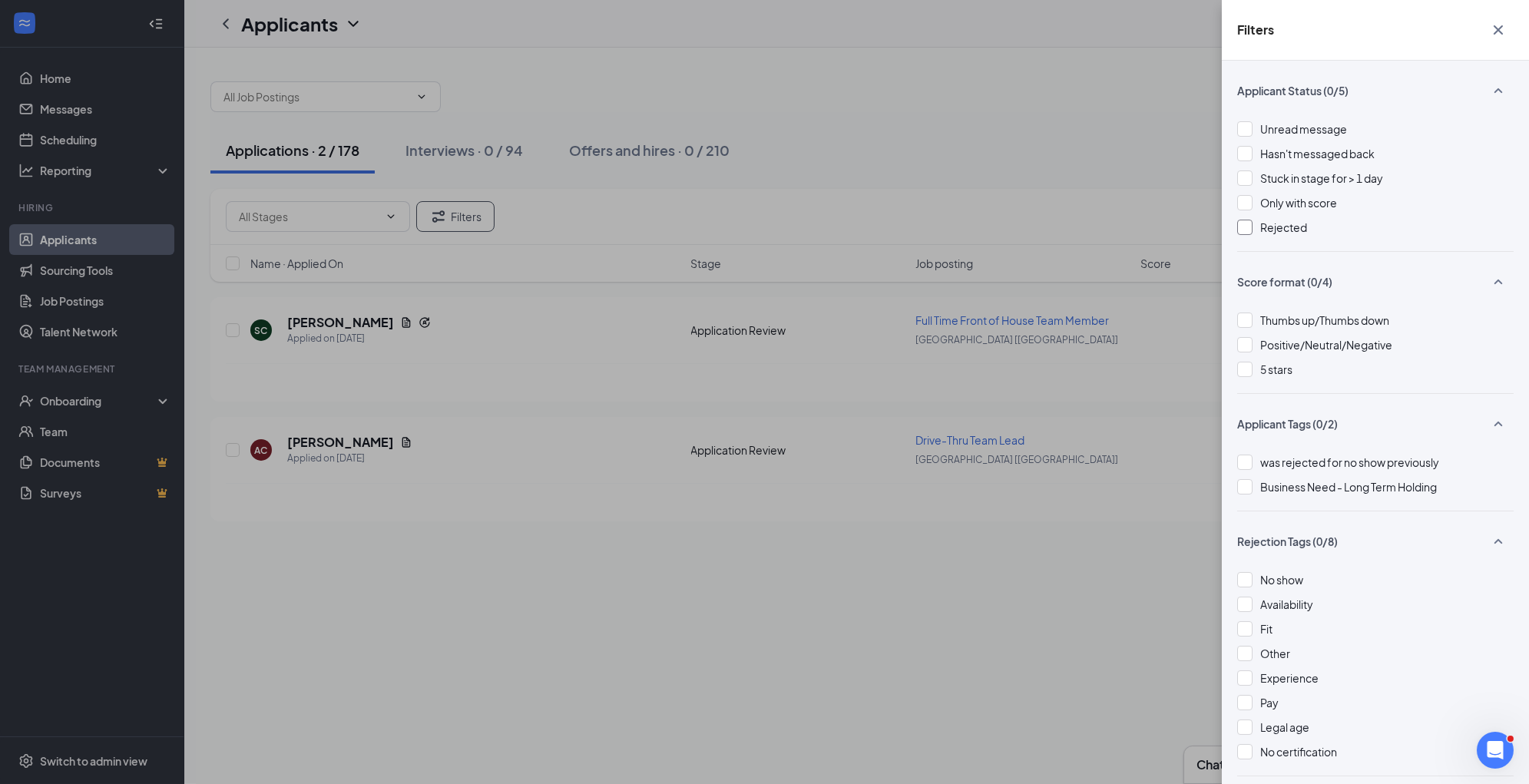
click at [1252, 231] on div at bounding box center [1245, 227] width 16 height 16
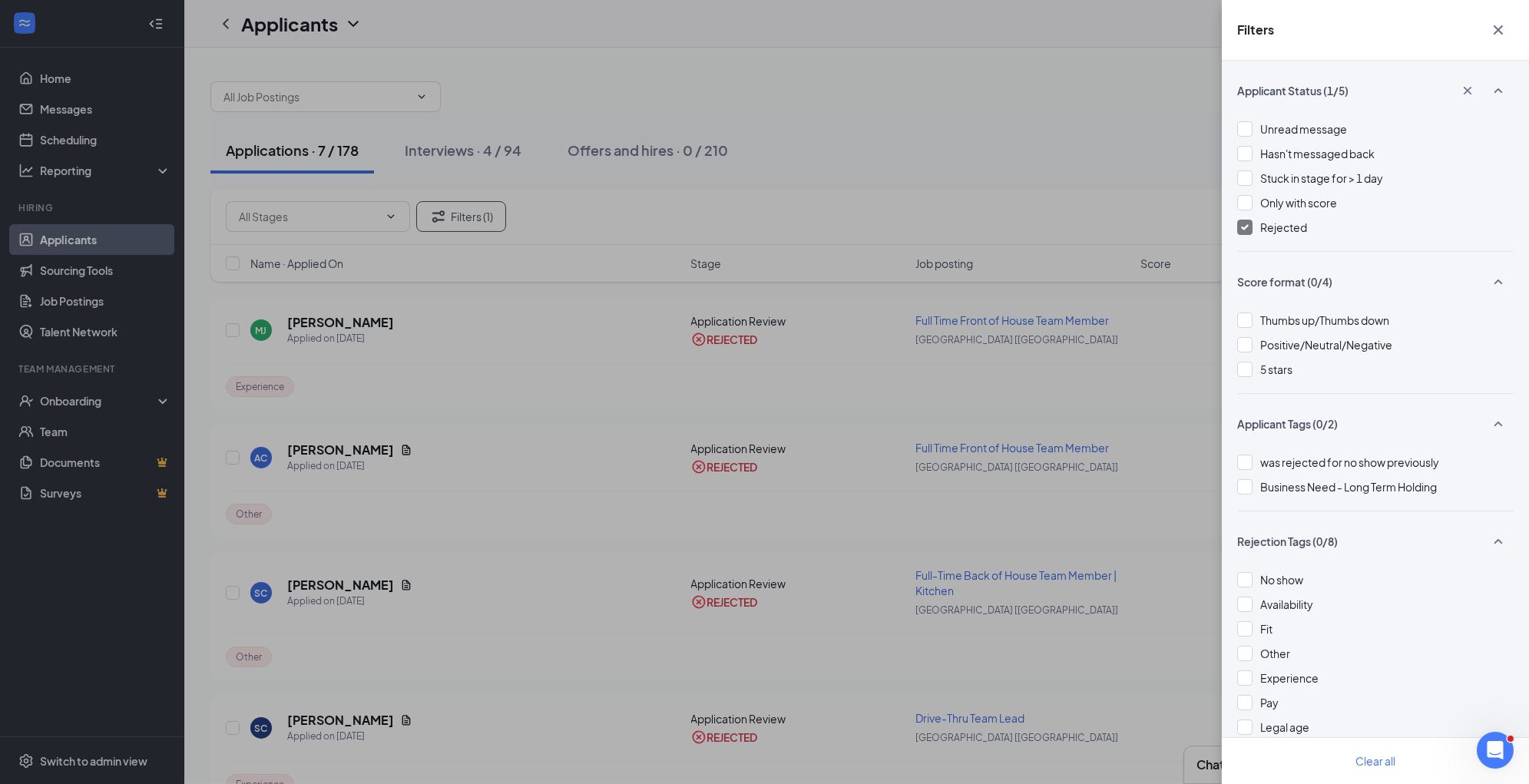
click at [1158, 613] on div "Filters Applicant Status (1/5) Unread message Hasn't messaged back Stuck in sta…" at bounding box center [764, 392] width 1529 height 784
click at [1501, 33] on icon "Cross" at bounding box center [1498, 30] width 9 height 9
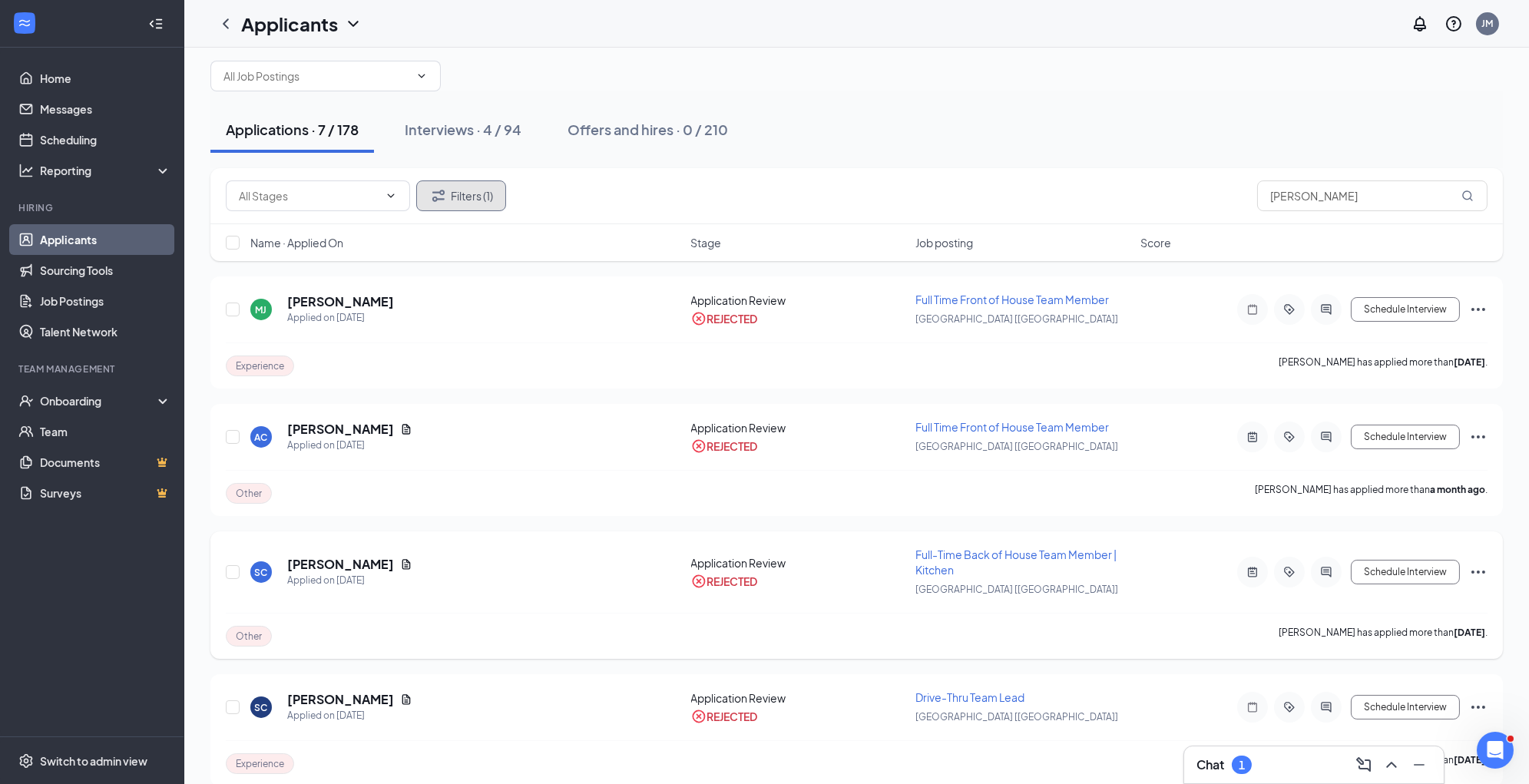
scroll to position [4, 0]
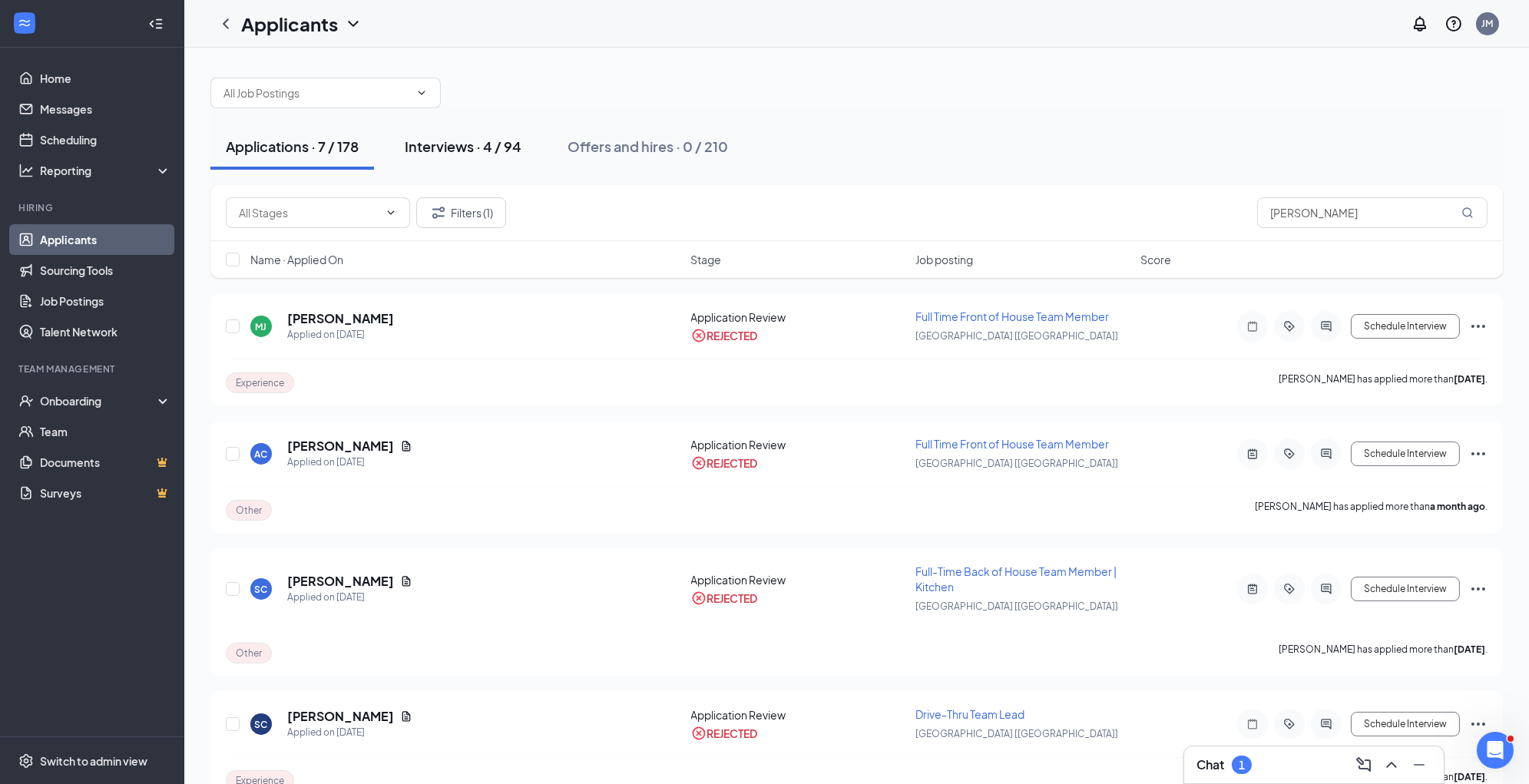
click at [505, 146] on div "Interviews · 4 / 94" at bounding box center [463, 146] width 117 height 19
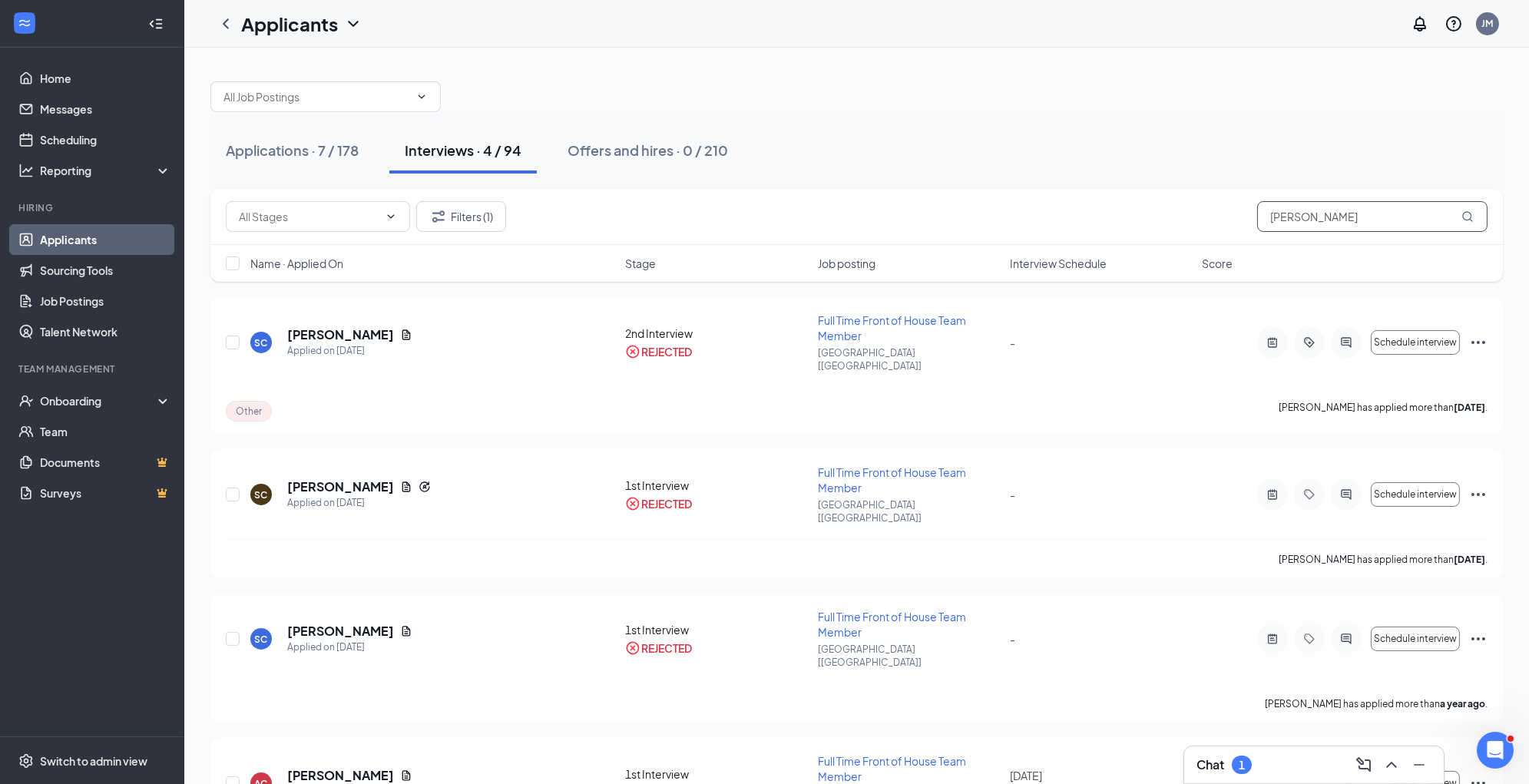
click at [1401, 223] on input "[PERSON_NAME]" at bounding box center [1372, 216] width 231 height 31
